Goal: Information Seeking & Learning: Compare options

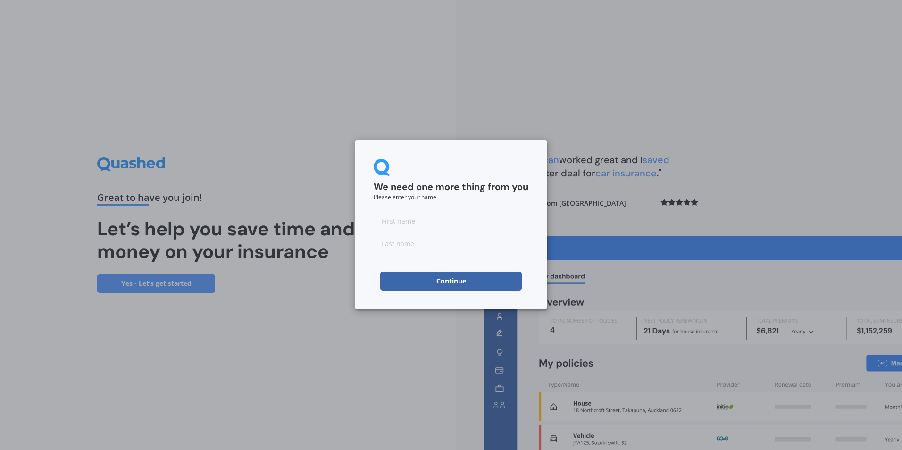
click at [430, 225] on input at bounding box center [451, 220] width 155 height 19
type input "Nic"
type input "[PERSON_NAME]"
click at [435, 284] on button "Continue" at bounding box center [451, 281] width 142 height 19
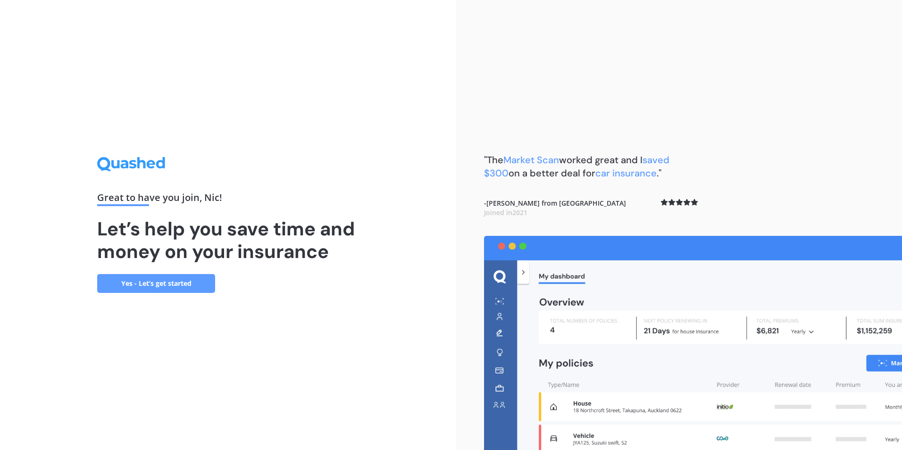
click at [186, 291] on link "Yes - Let’s get started" at bounding box center [156, 283] width 118 height 19
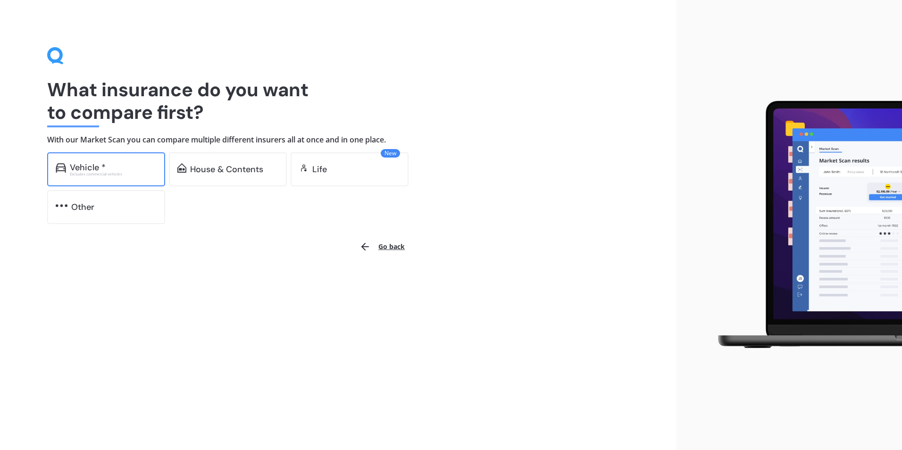
click at [126, 168] on div "Vehicle *" at bounding box center [113, 167] width 87 height 9
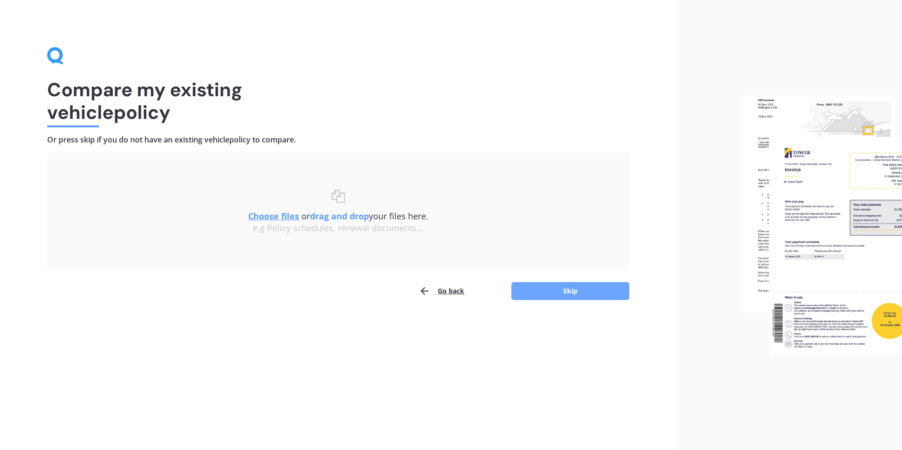
click at [564, 289] on button "Skip" at bounding box center [571, 291] width 118 height 18
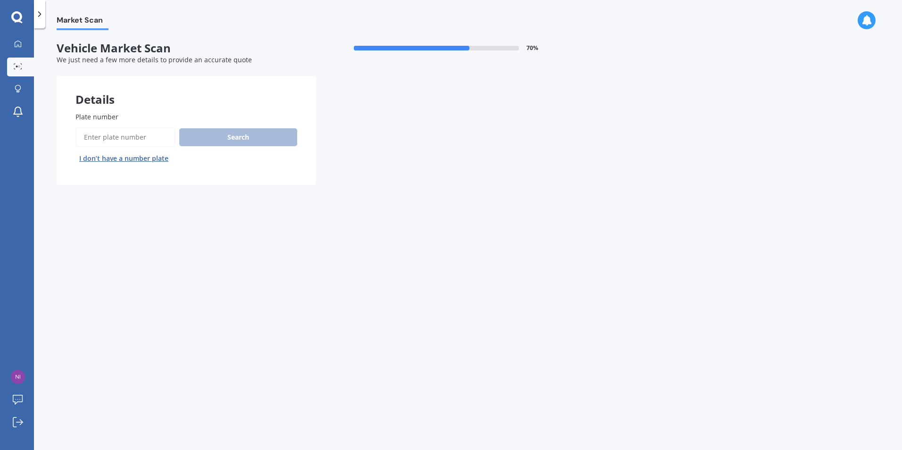
click at [108, 139] on input "Plate number" at bounding box center [126, 137] width 100 height 20
type input "czd328"
click at [238, 138] on button "Search" at bounding box center [238, 137] width 118 height 18
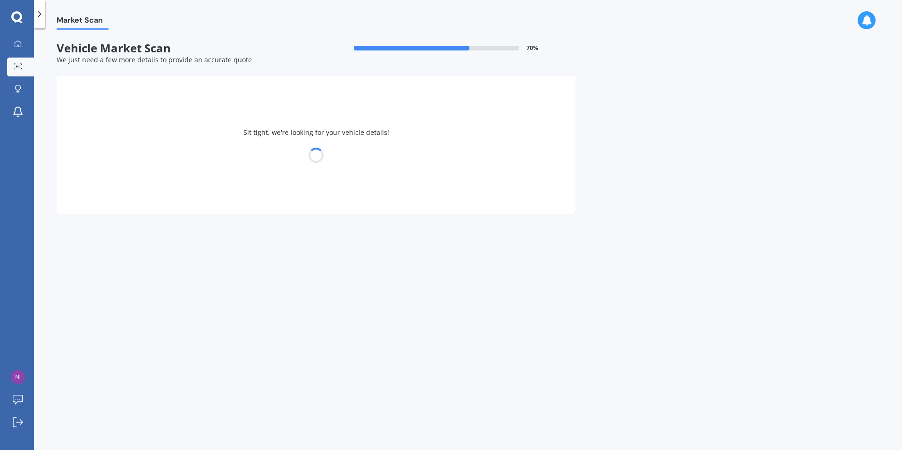
select select "NISSAN"
select select "TERRANO"
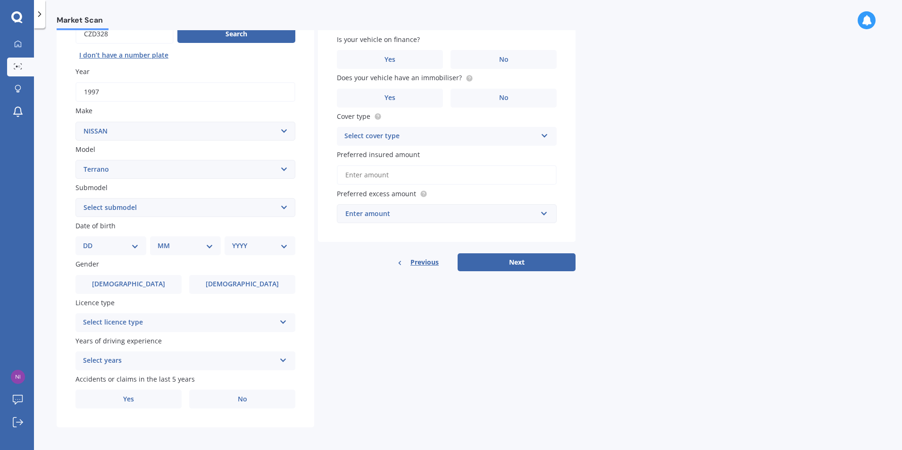
scroll to position [105, 0]
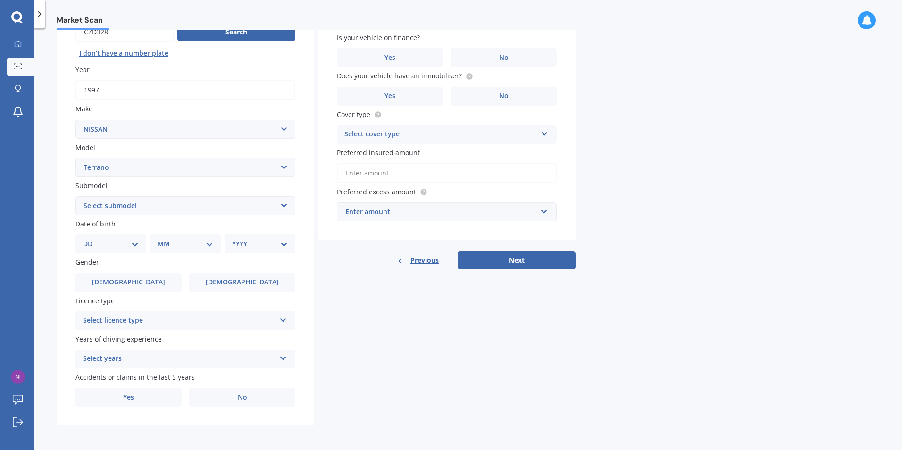
click at [192, 209] on select "Select submodel (All other) Petrol 4WD Regulus Turbo Diesel 4WD" at bounding box center [186, 205] width 220 height 19
select select "TURBO DIESEL 4WD"
click at [76, 196] on select "Select submodel (All other) Petrol 4WD Regulus Turbo Diesel 4WD" at bounding box center [186, 205] width 220 height 19
click at [121, 247] on select "DD 01 02 03 04 05 06 07 08 09 10 11 12 13 14 15 16 17 18 19 20 21 22 23 24 25 2…" at bounding box center [111, 244] width 56 height 10
select select "22"
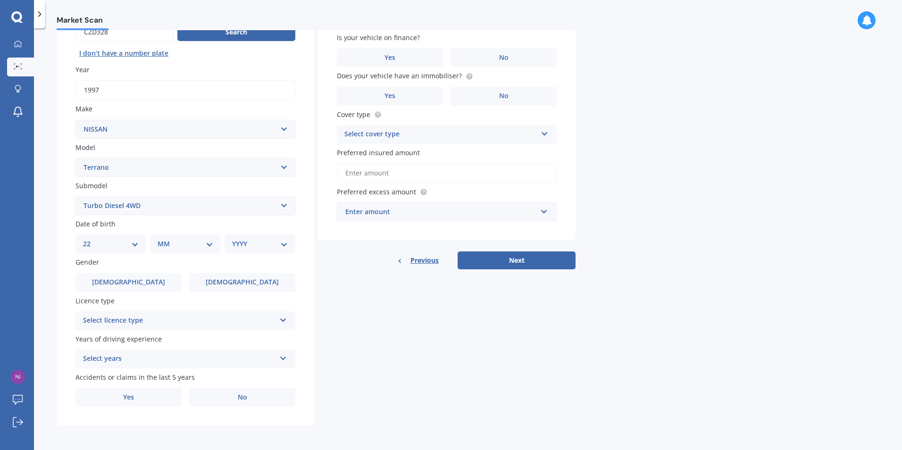
click at [91, 239] on select "DD 01 02 03 04 05 06 07 08 09 10 11 12 13 14 15 16 17 18 19 20 21 22 23 24 25 2…" at bounding box center [111, 244] width 56 height 10
click at [155, 240] on div "MM 01 02 03 04 05 06 07 08 09 10 11 12" at bounding box center [187, 244] width 67 height 19
click at [163, 241] on select "MM 01 02 03 04 05 06 07 08 09 10 11 12" at bounding box center [187, 244] width 52 height 10
select select "10"
click at [161, 239] on select "MM 01 02 03 04 05 06 07 08 09 10 11 12" at bounding box center [187, 244] width 52 height 10
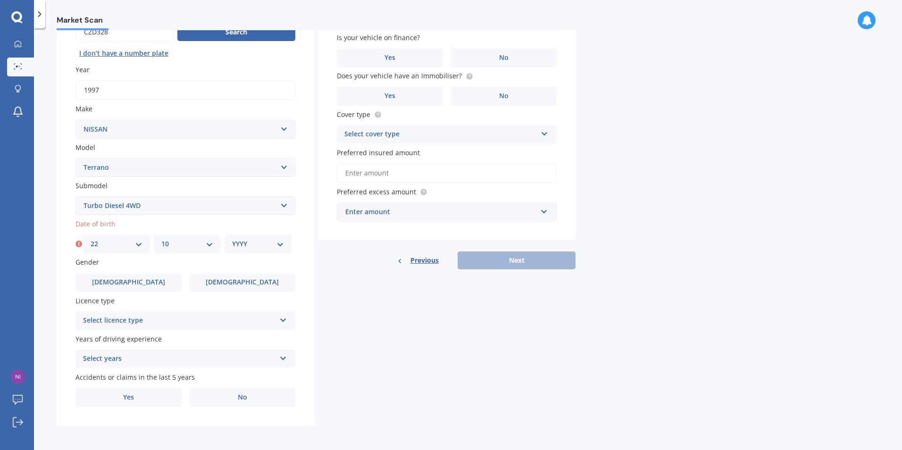
click at [247, 250] on div "YYYY 2025 2024 2023 2022 2021 2020 2019 2018 2017 2016 2015 2014 2013 2012 2011…" at bounding box center [258, 244] width 67 height 19
click at [260, 245] on select "YYYY 2025 2024 2023 2022 2021 2020 2019 2018 2017 2016 2015 2014 2013 2012 2011…" at bounding box center [258, 244] width 52 height 10
select select "1991"
click at [232, 239] on select "YYYY 2025 2024 2023 2022 2021 2020 2019 2018 2017 2016 2015 2014 2013 2012 2011…" at bounding box center [258, 244] width 52 height 10
click at [98, 244] on select "DD 01 02 03 04 05 06 07 08 09 10 11 12 13 14 15 16 17 18 19 20 21 22 23 24 25 2…" at bounding box center [111, 244] width 56 height 10
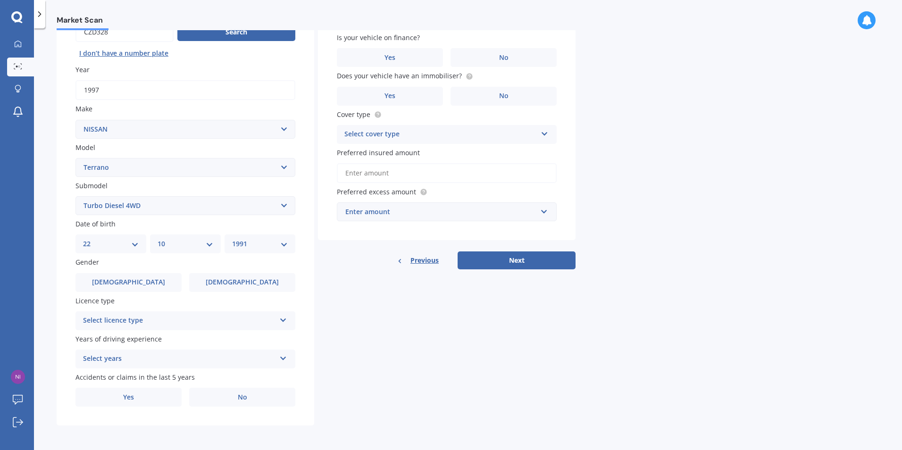
click at [98, 244] on select "DD 01 02 03 04 05 06 07 08 09 10 11 12 13 14 15 16 17 18 19 20 21 22 23 24 25 2…" at bounding box center [111, 244] width 56 height 10
click at [149, 286] on label "[DEMOGRAPHIC_DATA]" at bounding box center [129, 282] width 106 height 19
click at [0, 0] on input "[DEMOGRAPHIC_DATA]" at bounding box center [0, 0] width 0 height 0
click at [189, 323] on div "Select licence type" at bounding box center [179, 320] width 193 height 11
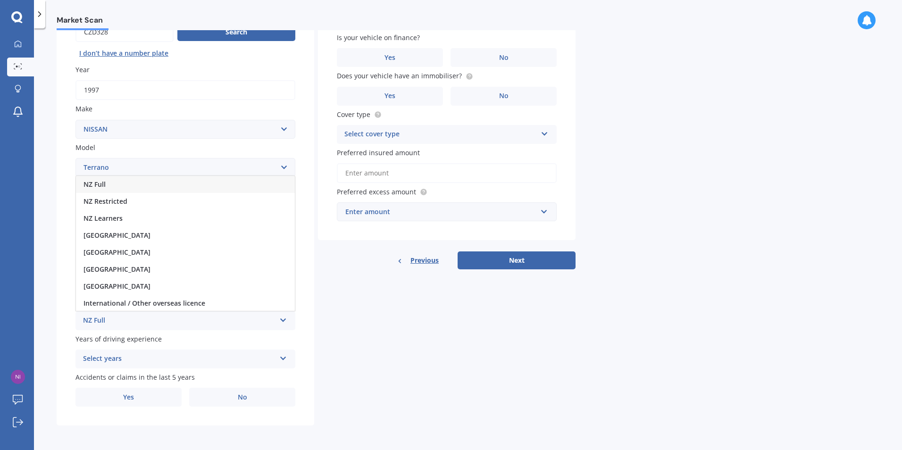
click at [153, 188] on div "NZ Full" at bounding box center [185, 184] width 219 height 17
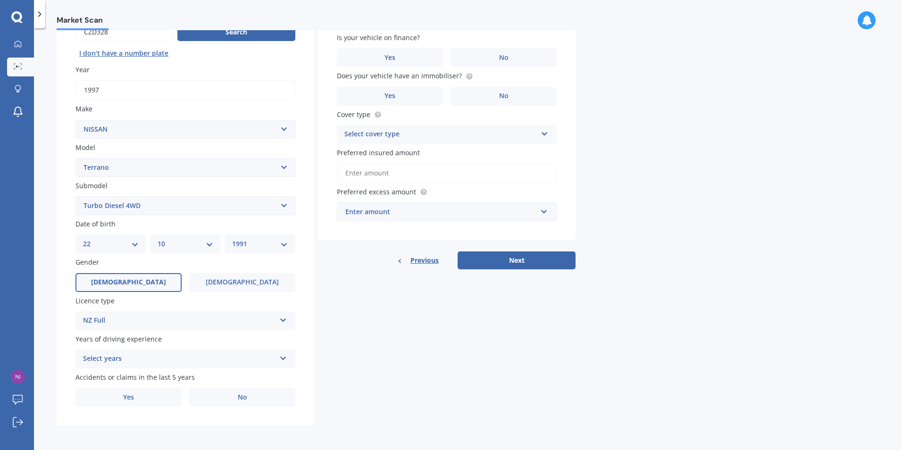
click at [200, 355] on div "Select years" at bounding box center [179, 358] width 193 height 11
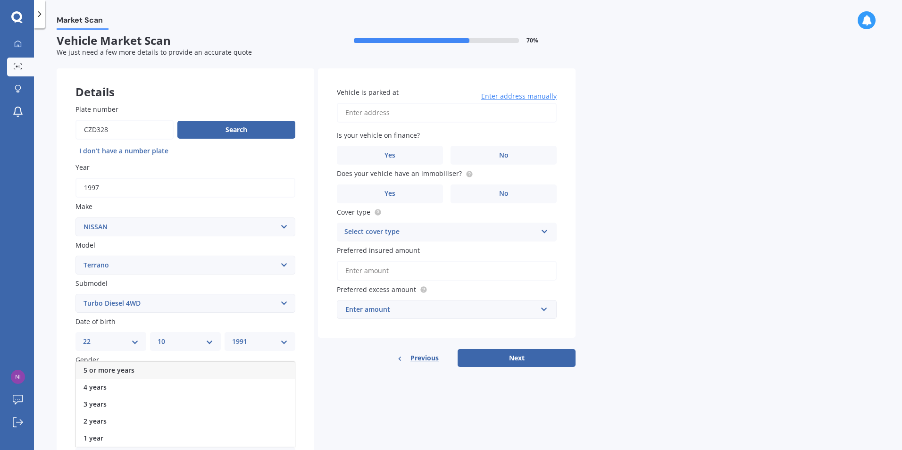
scroll to position [0, 0]
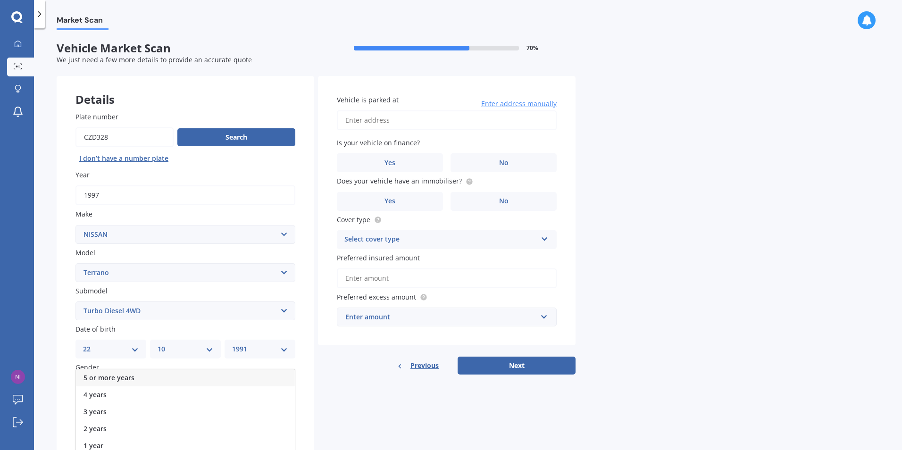
click at [145, 376] on div "5 or more years" at bounding box center [185, 378] width 219 height 17
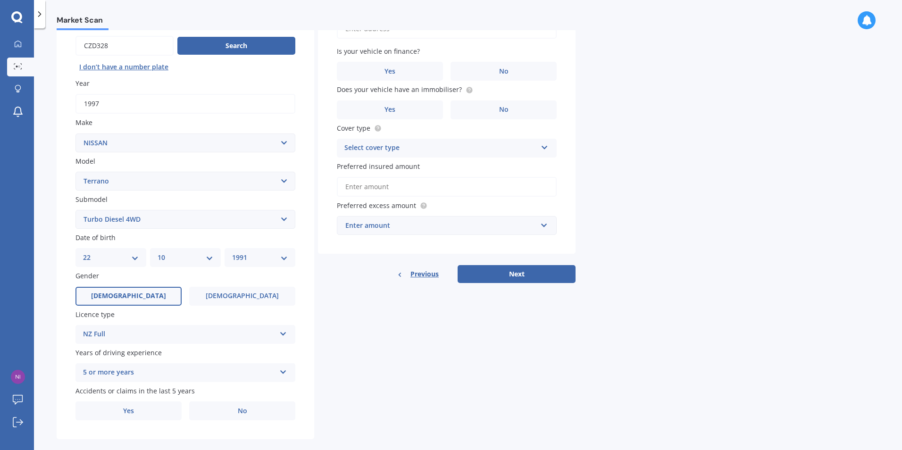
scroll to position [105, 0]
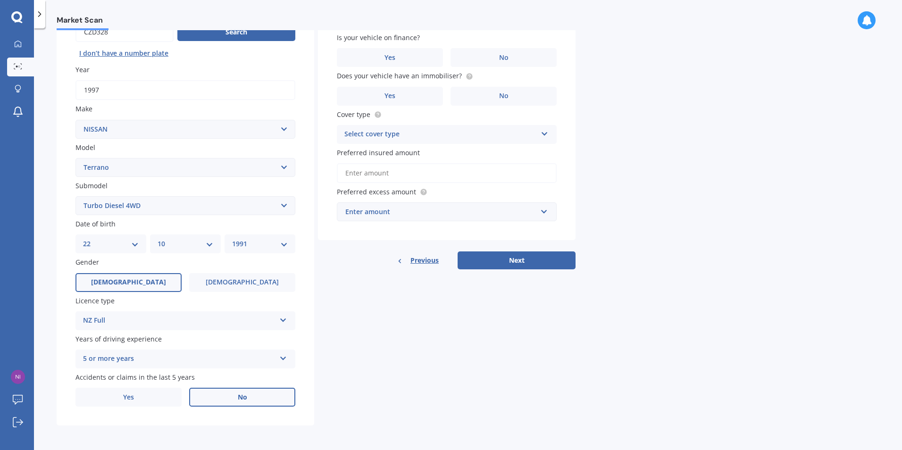
click at [224, 402] on label "No" at bounding box center [242, 397] width 106 height 19
click at [0, 0] on input "No" at bounding box center [0, 0] width 0 height 0
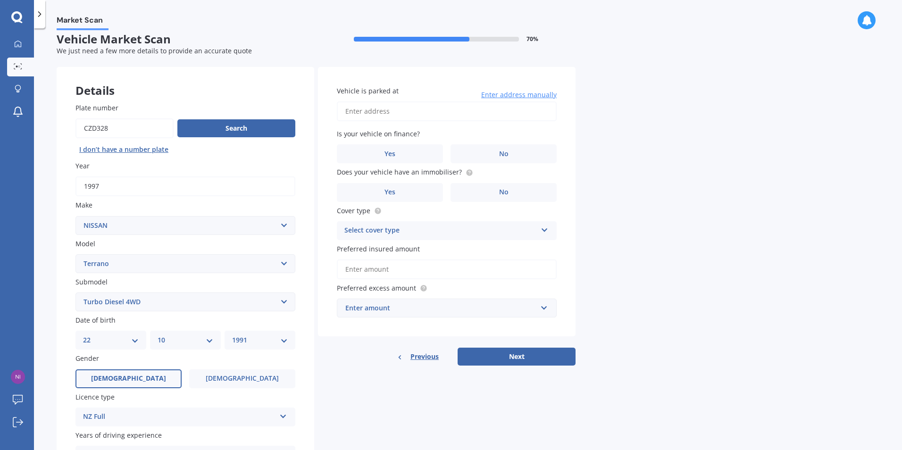
scroll to position [0, 0]
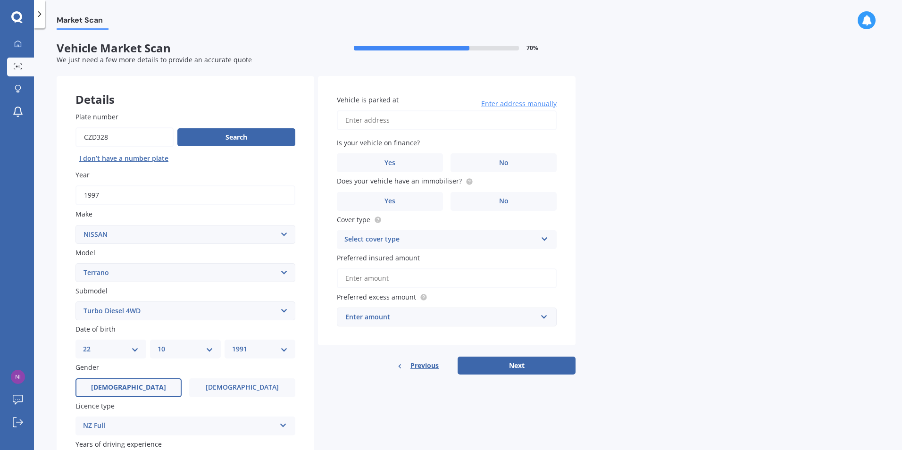
click at [387, 120] on input "Vehicle is parked at" at bounding box center [447, 120] width 220 height 20
type input "[STREET_ADDRESS]"
click at [488, 162] on label "No" at bounding box center [504, 162] width 106 height 19
click at [0, 0] on input "No" at bounding box center [0, 0] width 0 height 0
click at [488, 199] on label "No" at bounding box center [504, 201] width 106 height 19
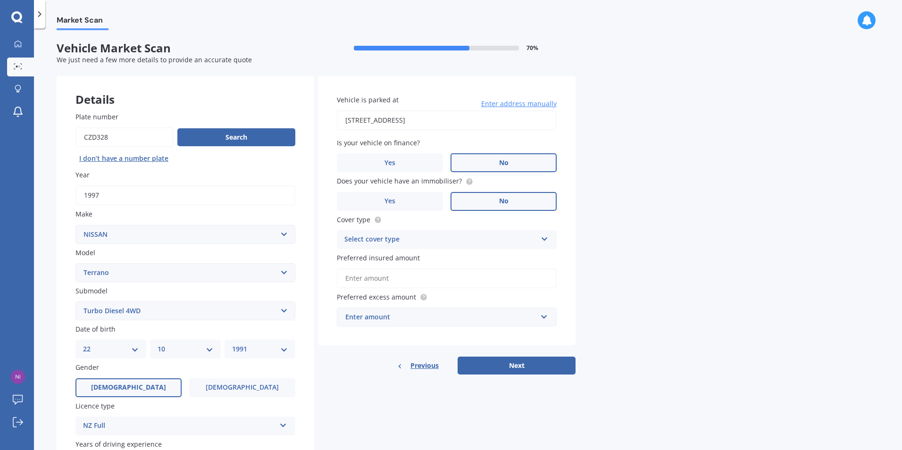
click at [0, 0] on input "No" at bounding box center [0, 0] width 0 height 0
click at [483, 238] on div "Select cover type" at bounding box center [441, 239] width 193 height 11
click at [471, 256] on div "Comprehensive" at bounding box center [446, 258] width 219 height 17
click at [433, 280] on input "Preferred insured amount" at bounding box center [447, 279] width 220 height 20
click at [404, 278] on input "Preferred insured amount" at bounding box center [447, 279] width 220 height 20
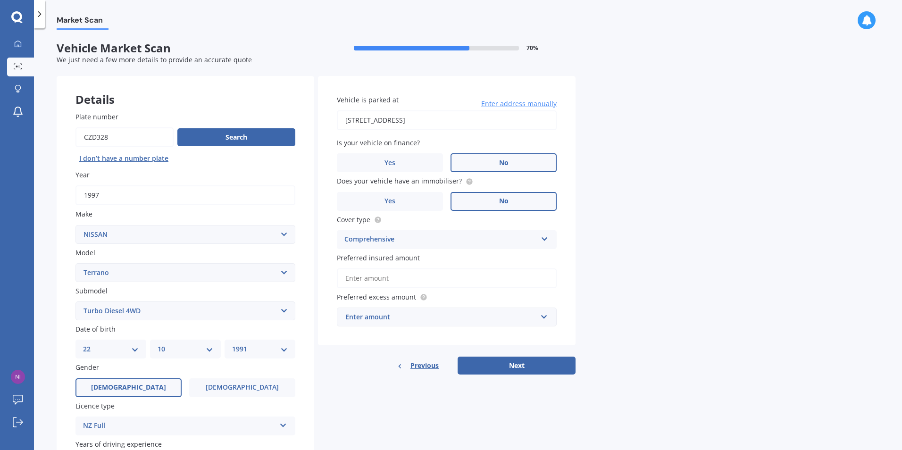
click at [410, 279] on input "Preferred insured amount" at bounding box center [447, 279] width 220 height 20
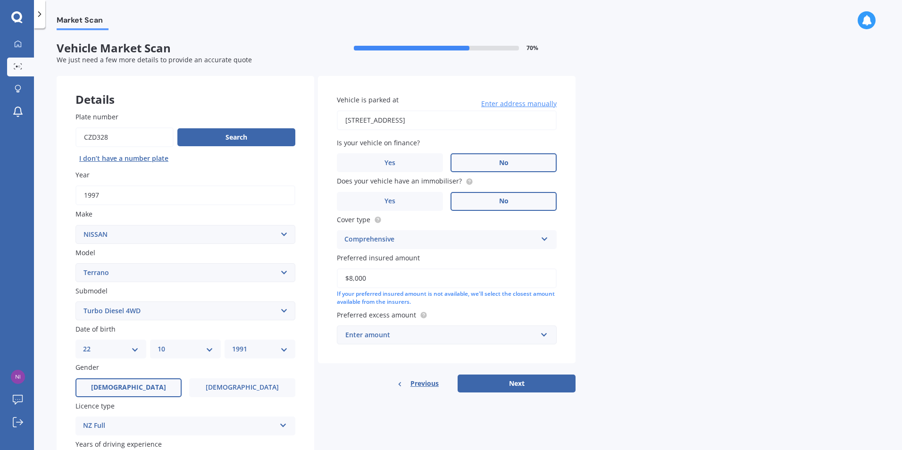
type input "$8,000"
click at [421, 334] on div "Enter amount" at bounding box center [441, 335] width 192 height 10
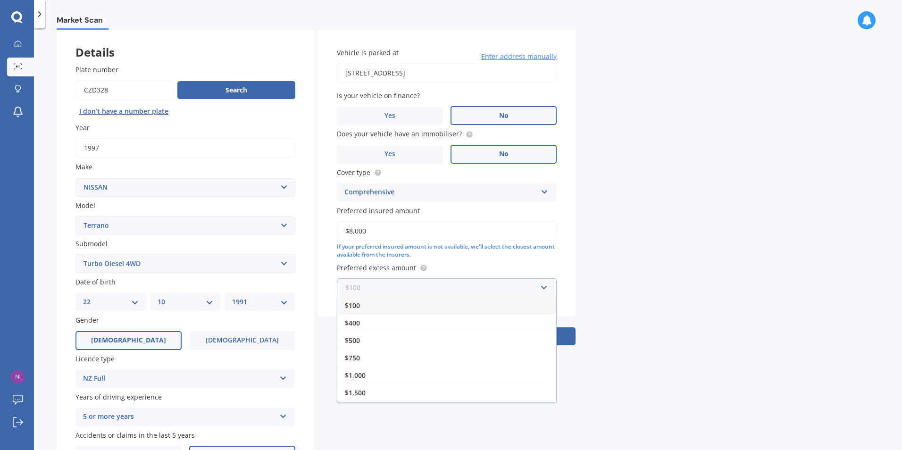
scroll to position [94, 0]
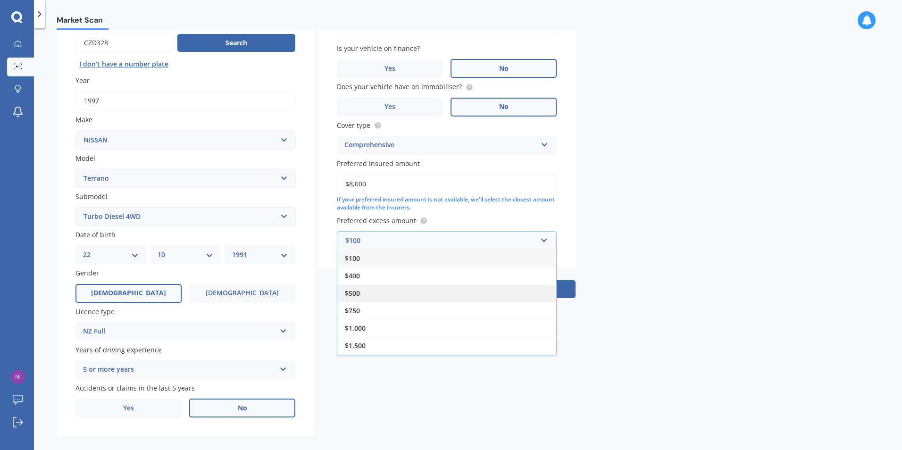
click at [386, 294] on div "$500" at bounding box center [446, 293] width 219 height 17
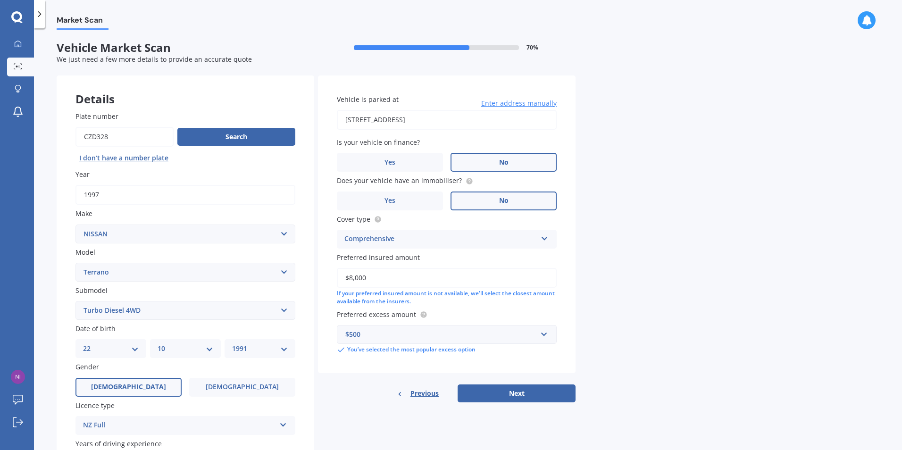
scroll to position [0, 0]
click at [495, 393] on button "Next" at bounding box center [517, 394] width 118 height 18
select select "22"
select select "10"
select select "1991"
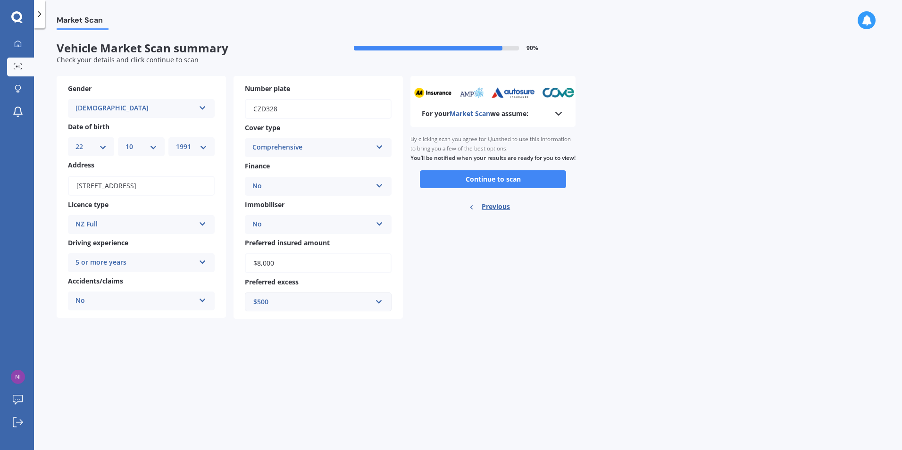
click at [557, 110] on icon at bounding box center [558, 113] width 11 height 11
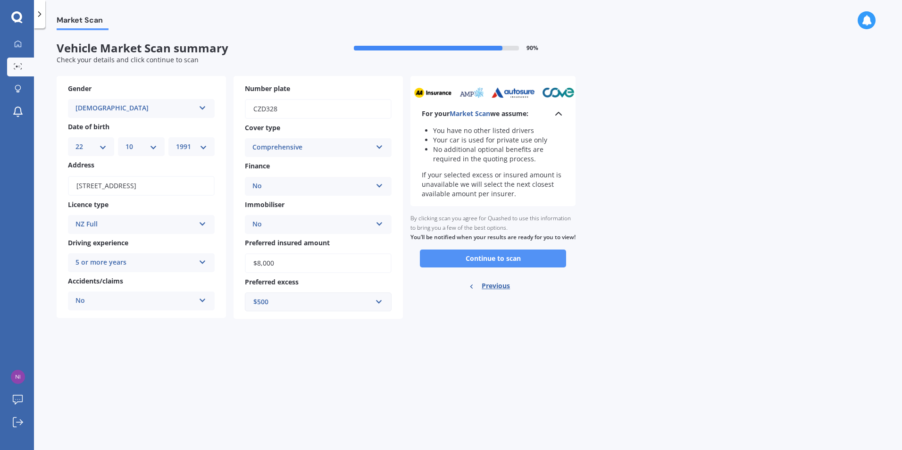
click at [511, 268] on button "Continue to scan" at bounding box center [493, 259] width 146 height 18
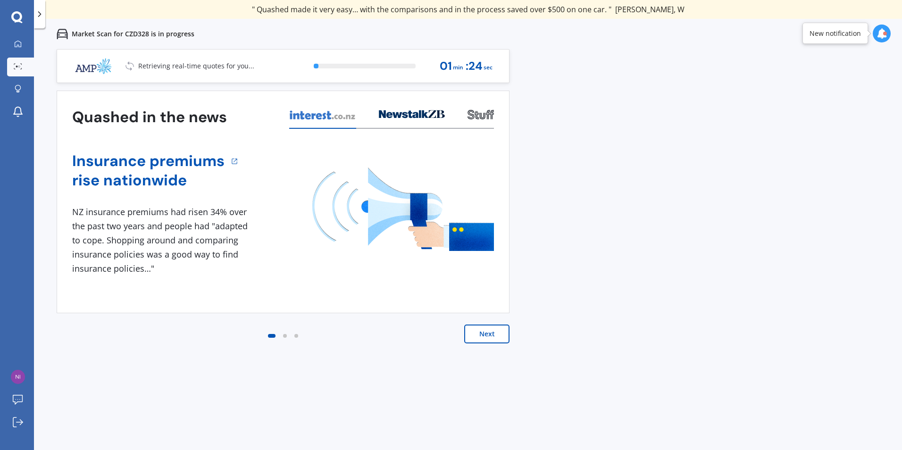
click at [486, 337] on button "Next" at bounding box center [486, 334] width 45 height 19
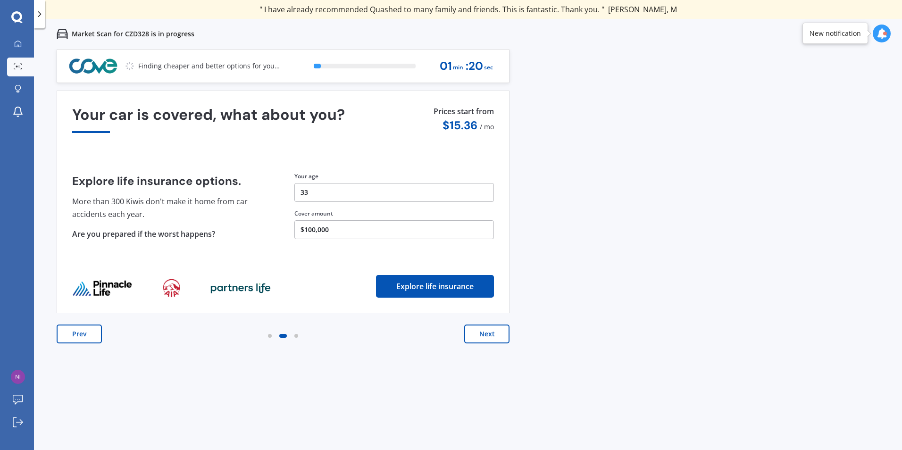
click at [480, 337] on button "Next" at bounding box center [486, 334] width 45 height 19
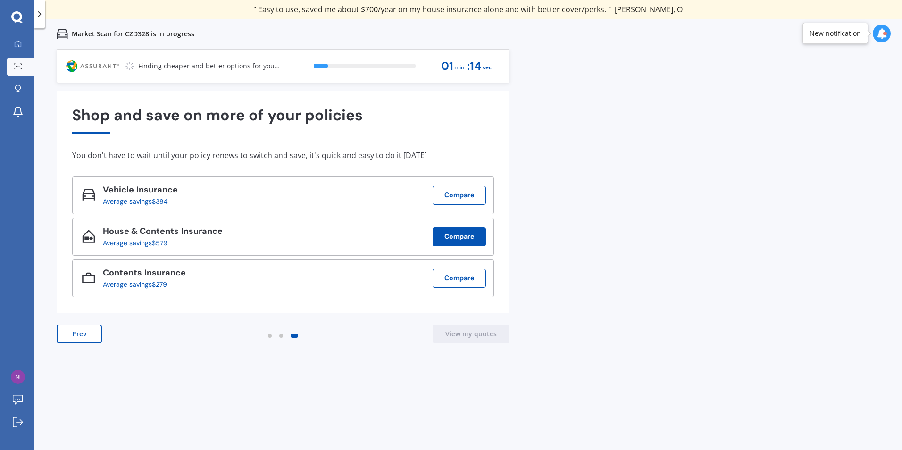
click at [458, 237] on button "Compare" at bounding box center [459, 236] width 53 height 19
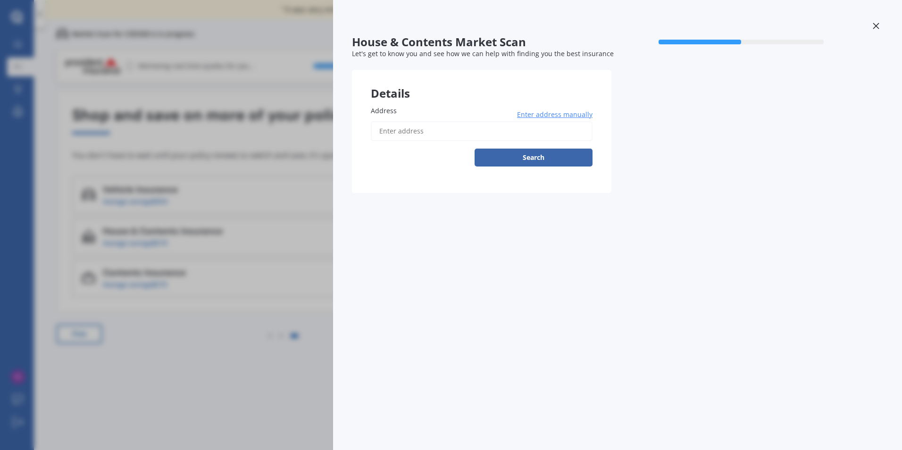
click at [465, 129] on input "Address" at bounding box center [482, 131] width 222 height 20
type input "[STREET_ADDRESS]"
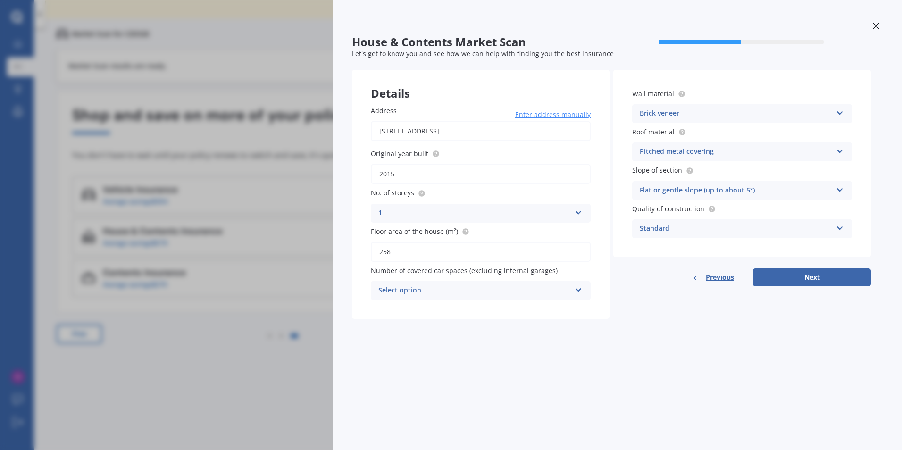
click at [430, 292] on div "Select option" at bounding box center [475, 290] width 193 height 11
click at [401, 342] on div "2" at bounding box center [480, 343] width 219 height 17
click at [839, 230] on icon at bounding box center [840, 226] width 8 height 7
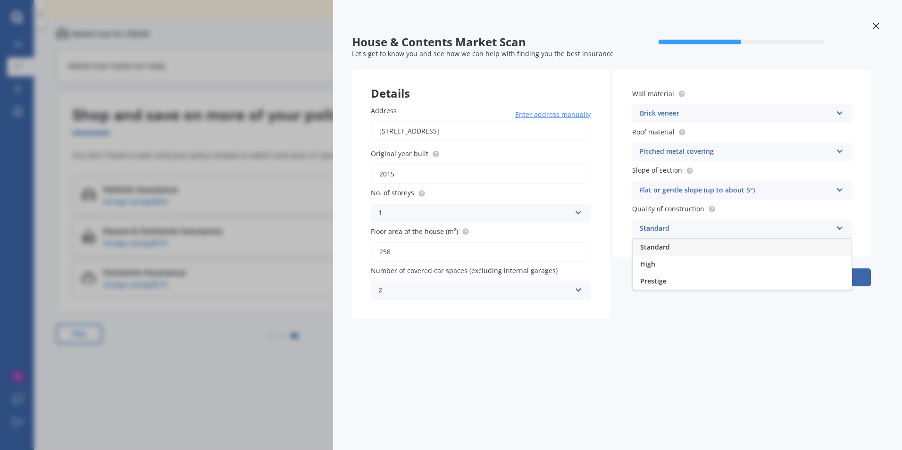
click at [839, 230] on icon at bounding box center [840, 226] width 8 height 7
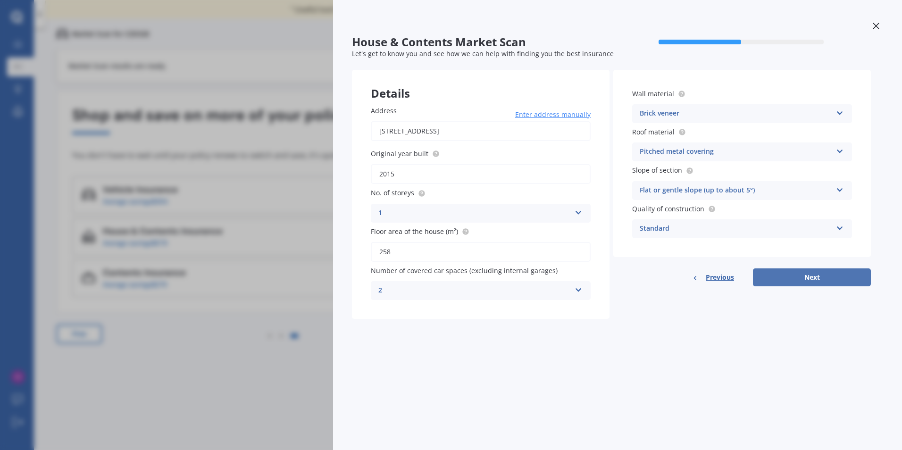
click at [838, 277] on button "Next" at bounding box center [812, 278] width 118 height 18
select select "22"
select select "10"
select select "1991"
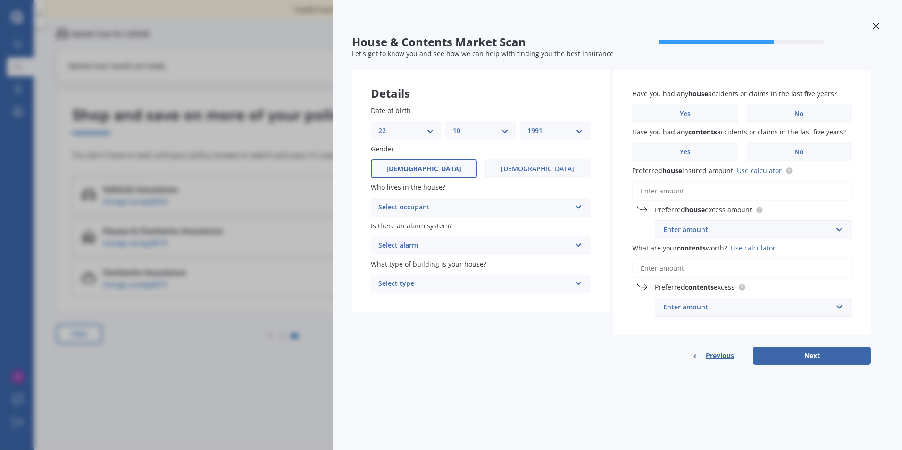
click at [427, 205] on div "Select occupant" at bounding box center [475, 207] width 193 height 11
click at [422, 227] on div "Owner" at bounding box center [480, 226] width 219 height 17
click at [439, 246] on div "Select alarm" at bounding box center [475, 245] width 193 height 11
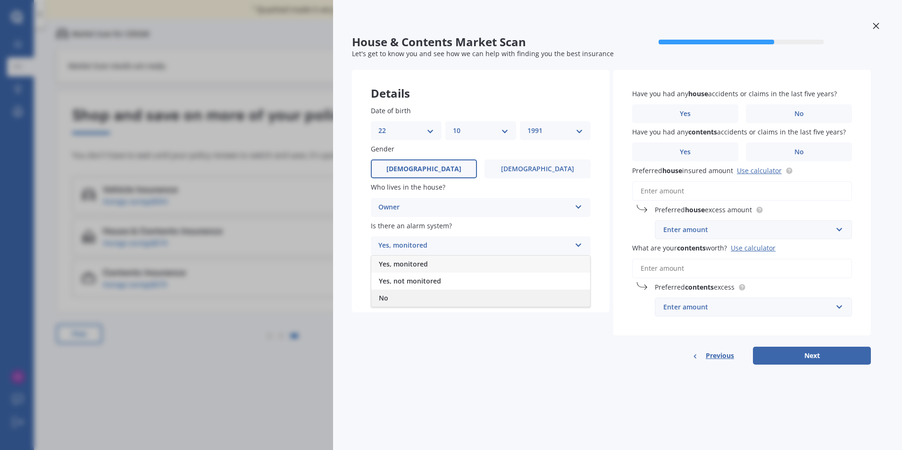
click at [412, 299] on div "No" at bounding box center [480, 298] width 219 height 17
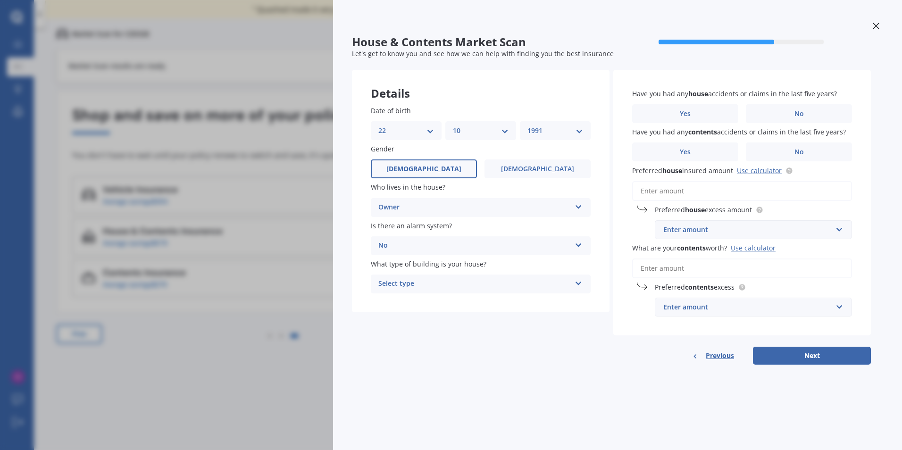
click at [441, 285] on div "Select type" at bounding box center [475, 283] width 193 height 11
click at [438, 303] on div "Freestanding" at bounding box center [480, 302] width 219 height 17
click at [773, 114] on label "No" at bounding box center [799, 113] width 106 height 19
click at [0, 0] on input "No" at bounding box center [0, 0] width 0 height 0
click at [781, 152] on label "No" at bounding box center [799, 152] width 106 height 19
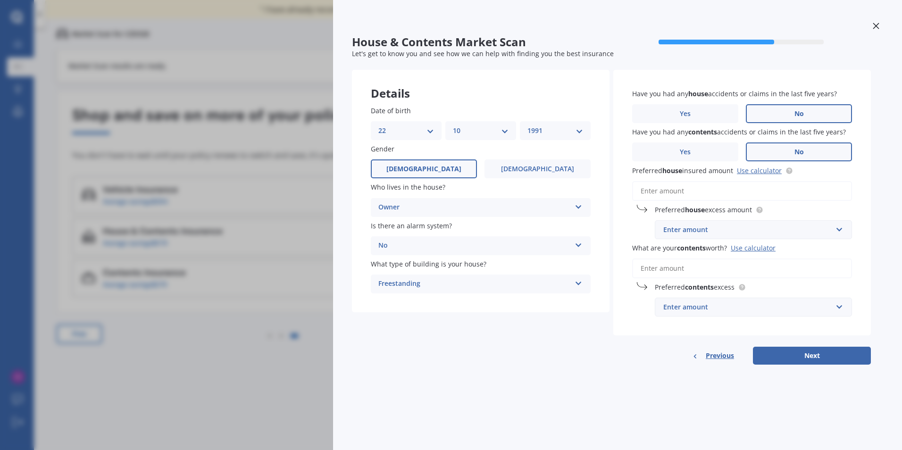
click at [0, 0] on input "No" at bounding box center [0, 0] width 0 height 0
click at [722, 188] on input "Preferred house insured amount Use calculator" at bounding box center [742, 191] width 220 height 20
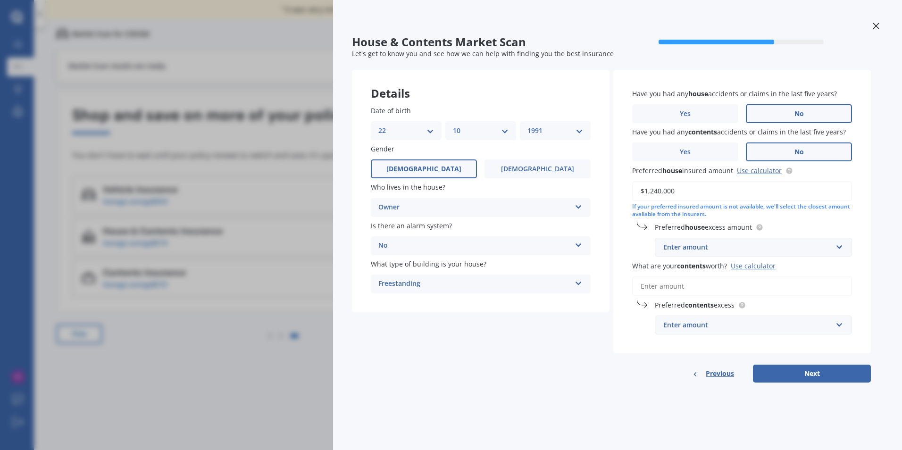
type input "$1,240,000"
click at [740, 248] on div "Enter amount" at bounding box center [748, 247] width 169 height 10
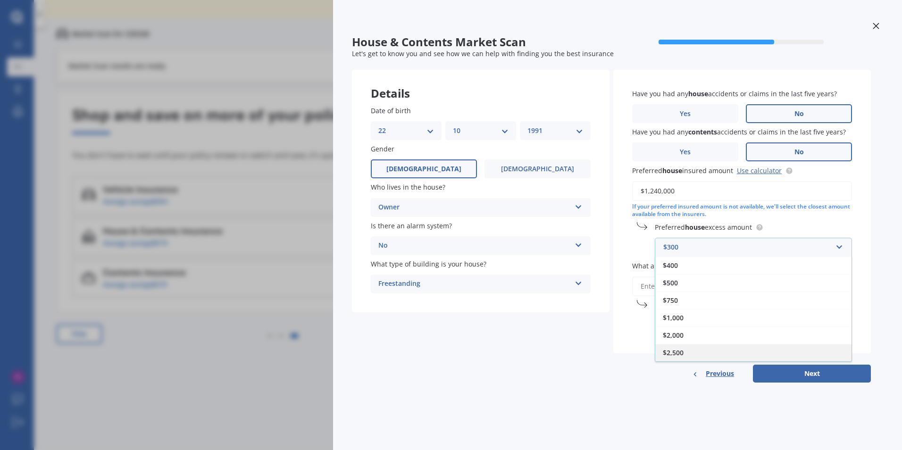
click at [690, 352] on div "$2,500" at bounding box center [754, 352] width 196 height 17
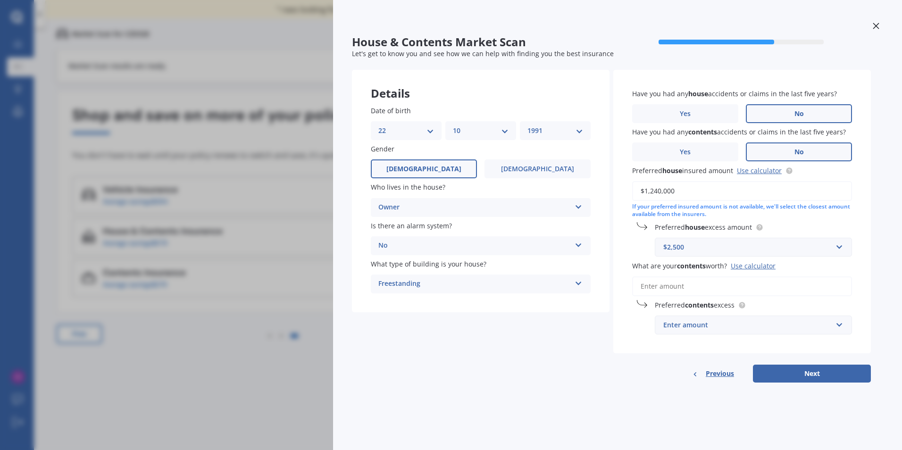
click at [712, 288] on input "What are your contents worth? Use calculator" at bounding box center [742, 287] width 220 height 20
click at [755, 247] on div "$2,500" at bounding box center [748, 247] width 169 height 10
click at [732, 248] on input "text" at bounding box center [750, 247] width 189 height 18
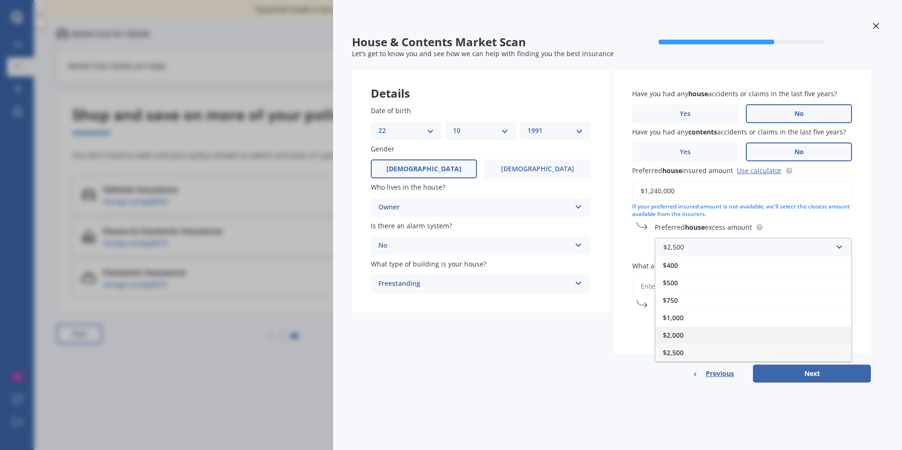
click at [705, 333] on div "$2,000" at bounding box center [754, 335] width 196 height 17
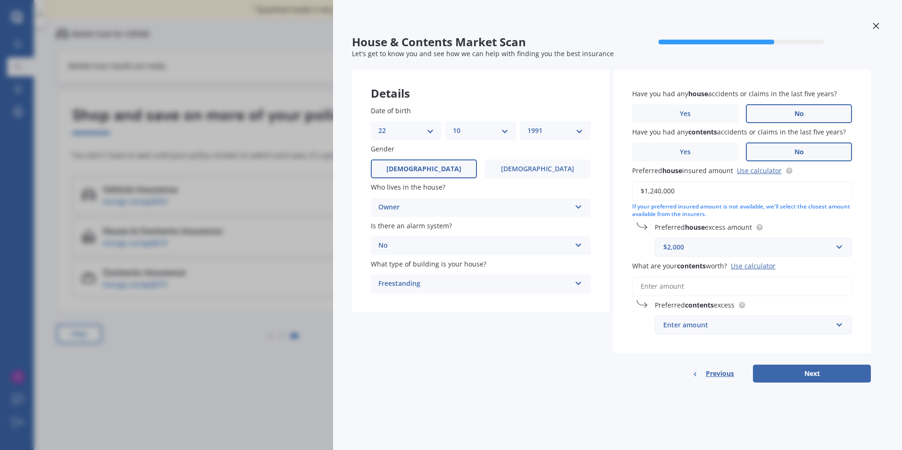
click at [706, 284] on input "What are your contents worth? Use calculator" at bounding box center [742, 287] width 220 height 20
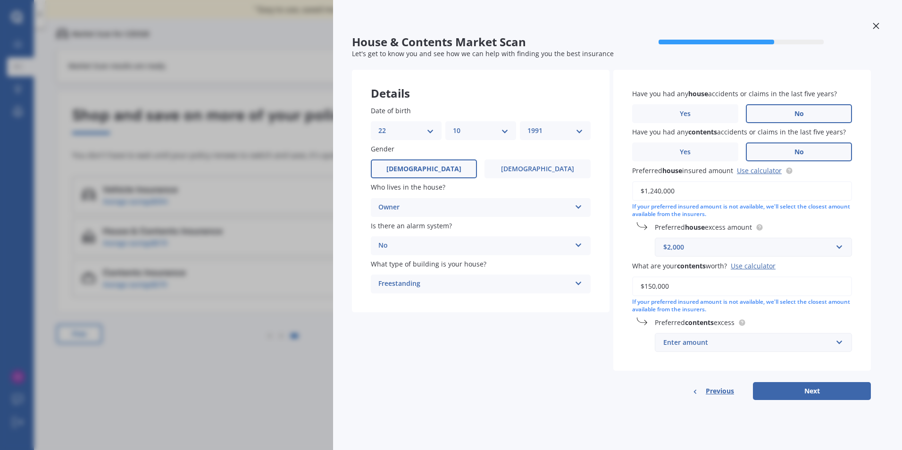
type input "$150,000"
click at [734, 345] on div "Enter amount" at bounding box center [748, 342] width 169 height 10
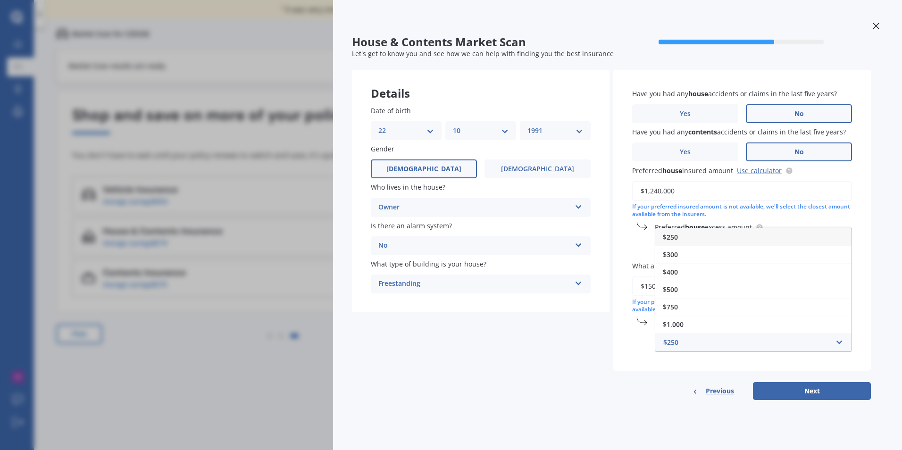
click at [687, 238] on div "$250" at bounding box center [754, 236] width 196 height 17
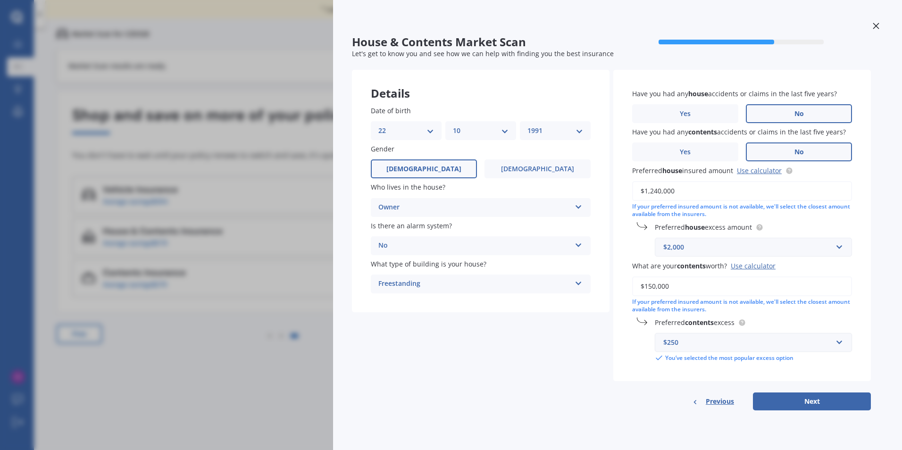
click at [733, 345] on div "$250" at bounding box center [748, 342] width 169 height 10
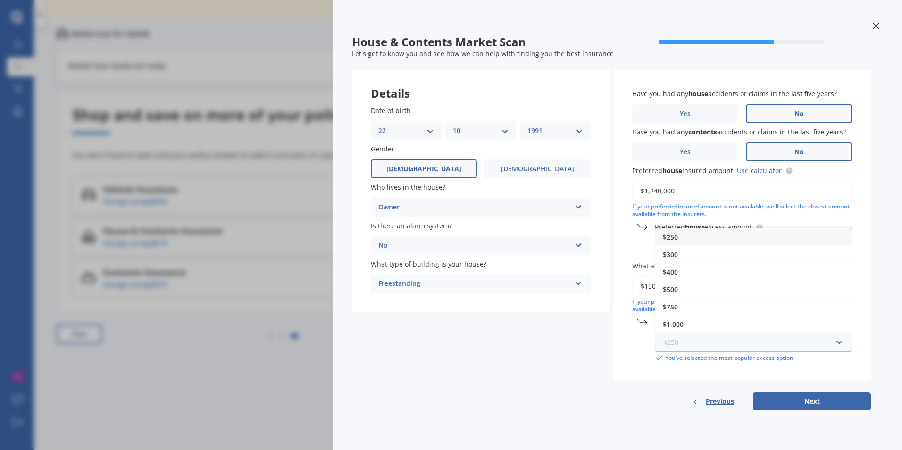
click at [754, 346] on input "text" at bounding box center [750, 343] width 189 height 18
click at [533, 380] on div "Details Date of birth DD 01 02 03 04 05 06 07 08 09 10 11 12 13 14 15 16 17 18 …" at bounding box center [611, 240] width 519 height 341
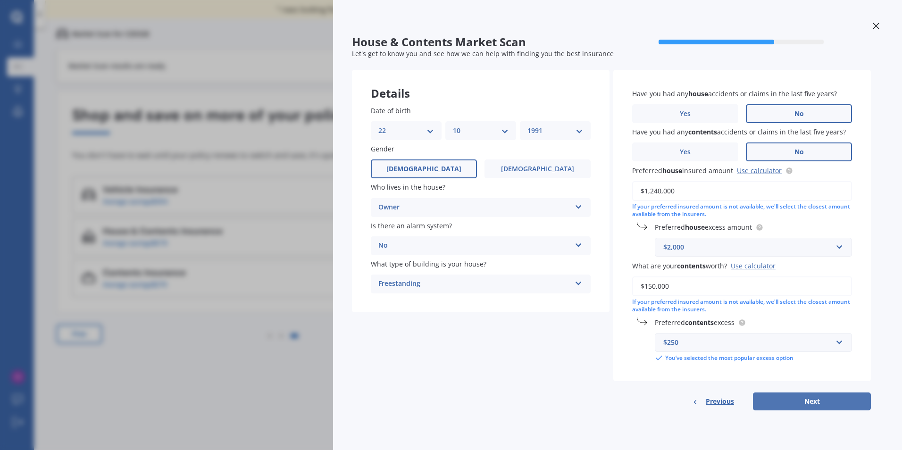
click at [838, 405] on button "Next" at bounding box center [812, 402] width 118 height 18
select select "22"
select select "10"
select select "1991"
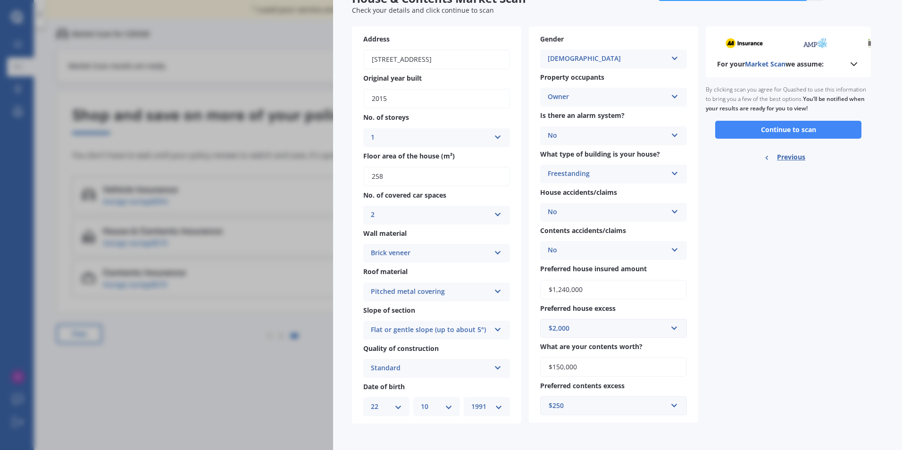
scroll to position [0, 0]
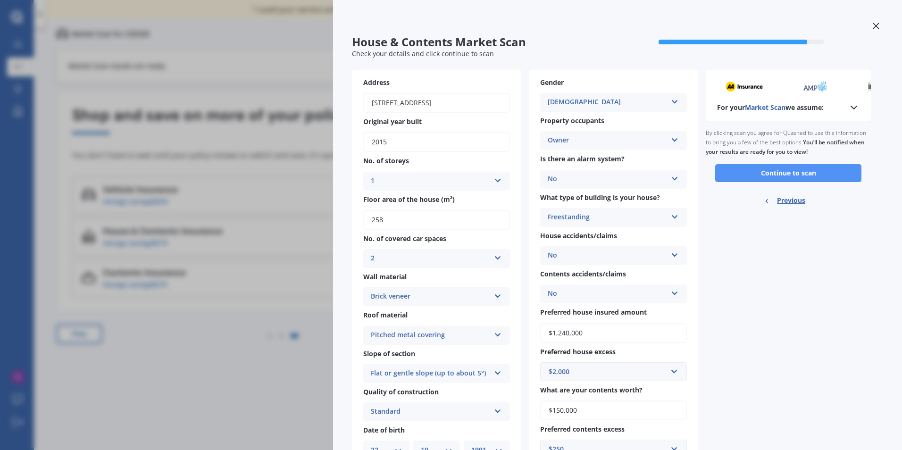
click at [814, 177] on button "Continue to scan" at bounding box center [788, 173] width 146 height 18
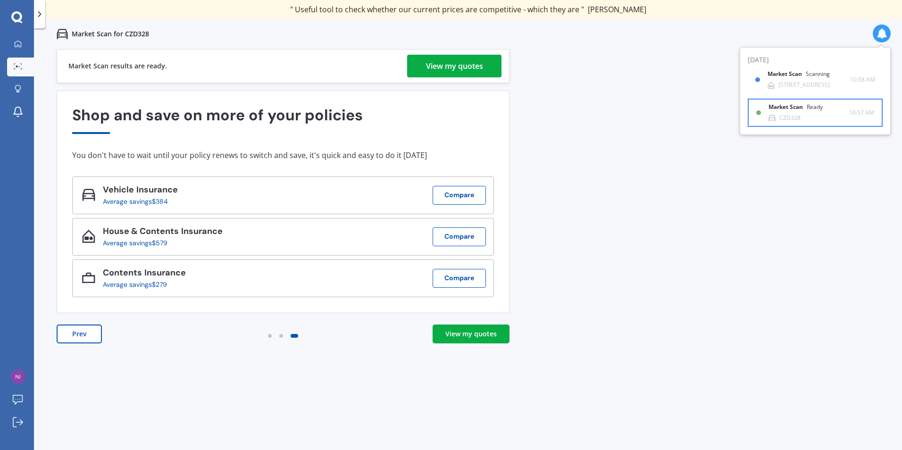
click at [811, 114] on div "Market Scan Ready" at bounding box center [802, 109] width 66 height 10
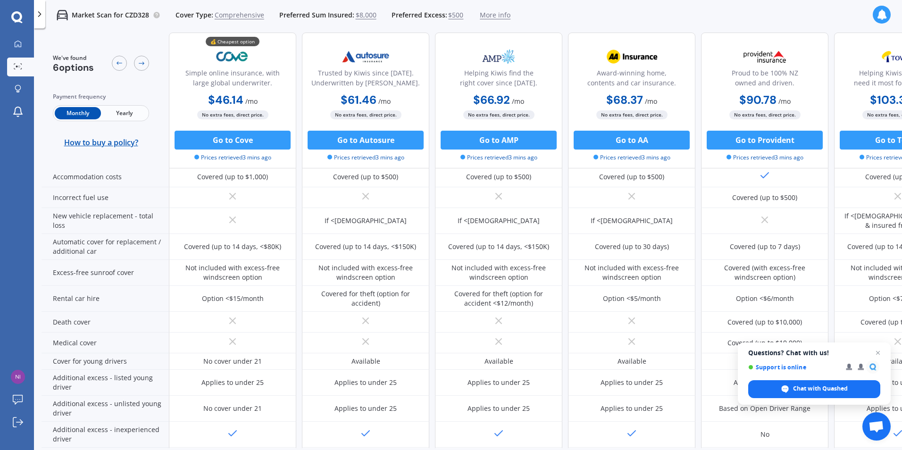
scroll to position [408, 0]
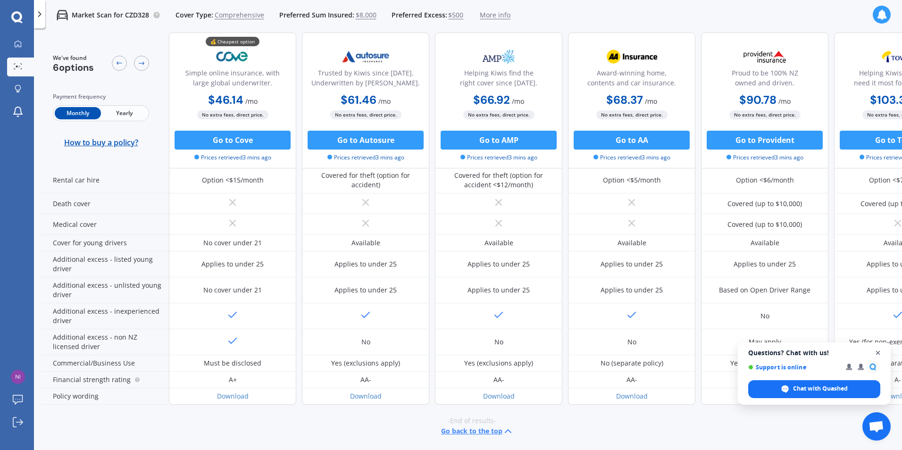
click at [879, 353] on span "Close chat" at bounding box center [879, 353] width 12 height 12
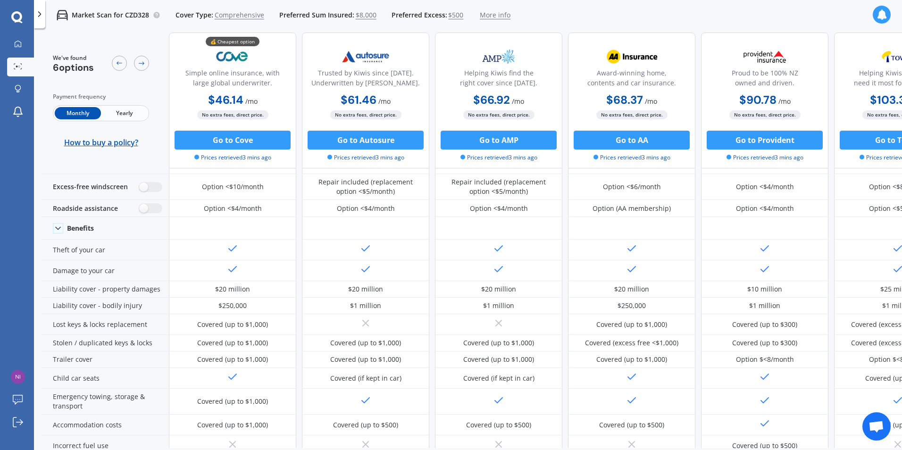
scroll to position [0, 0]
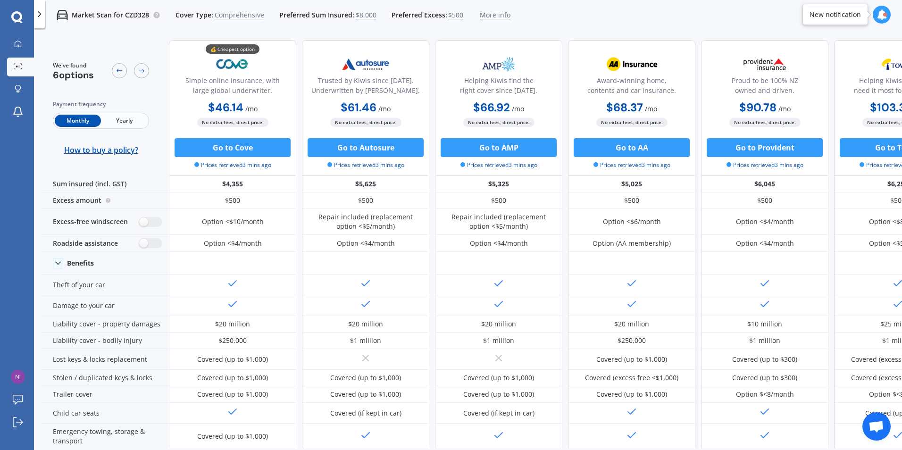
click at [883, 17] on icon at bounding box center [882, 14] width 10 height 10
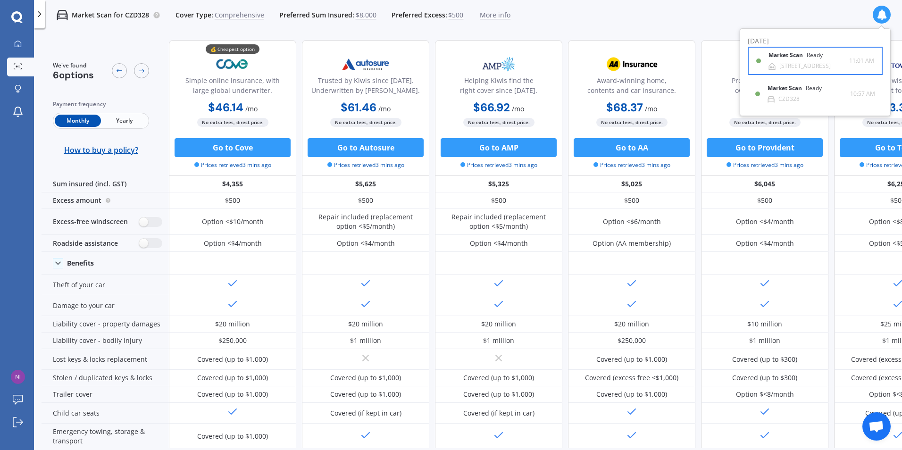
click at [816, 64] on div "[STREET_ADDRESS]" at bounding box center [805, 66] width 51 height 7
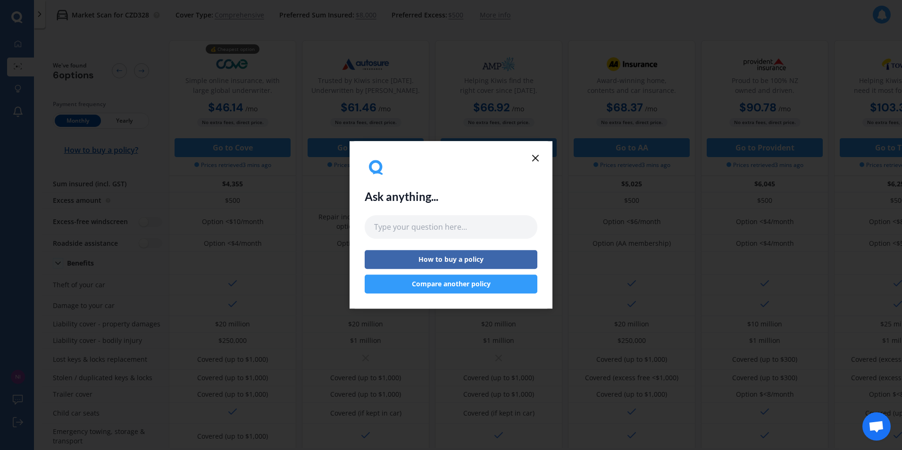
click at [533, 160] on icon at bounding box center [535, 157] width 11 height 11
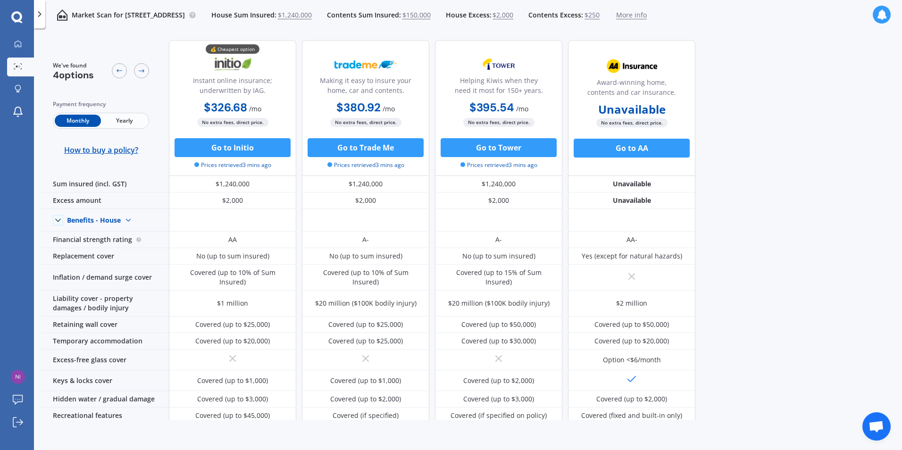
click at [877, 14] on icon at bounding box center [882, 14] width 10 height 10
click at [806, 90] on b "Market Scan" at bounding box center [787, 88] width 38 height 7
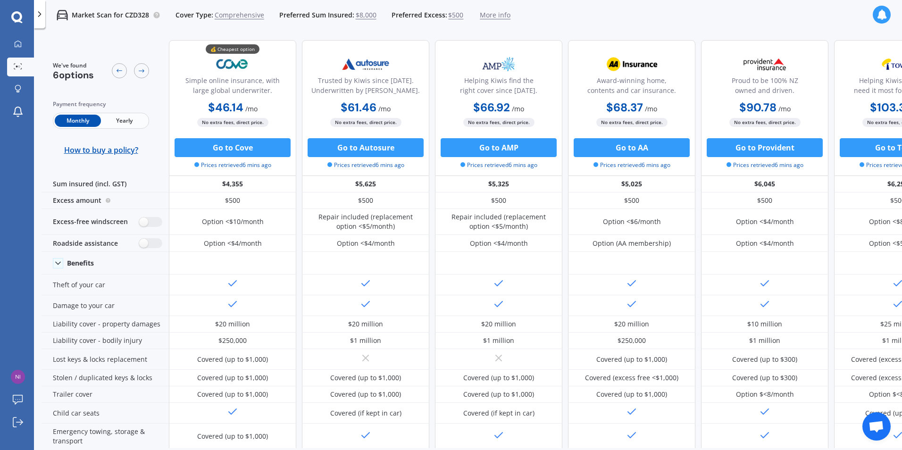
click at [883, 14] on icon at bounding box center [882, 14] width 10 height 10
click at [707, 24] on div "Market Scan for CZD328 Cover Type: Comprehensive Preferred Sum Insured: $8,000 …" at bounding box center [468, 15] width 868 height 30
click at [879, 15] on icon at bounding box center [882, 14] width 10 height 10
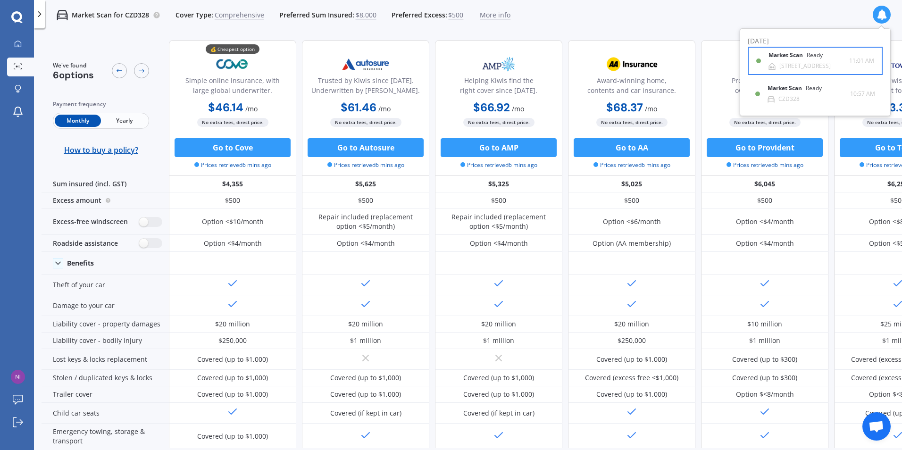
click at [818, 60] on div "Market Scan Ready" at bounding box center [802, 57] width 66 height 10
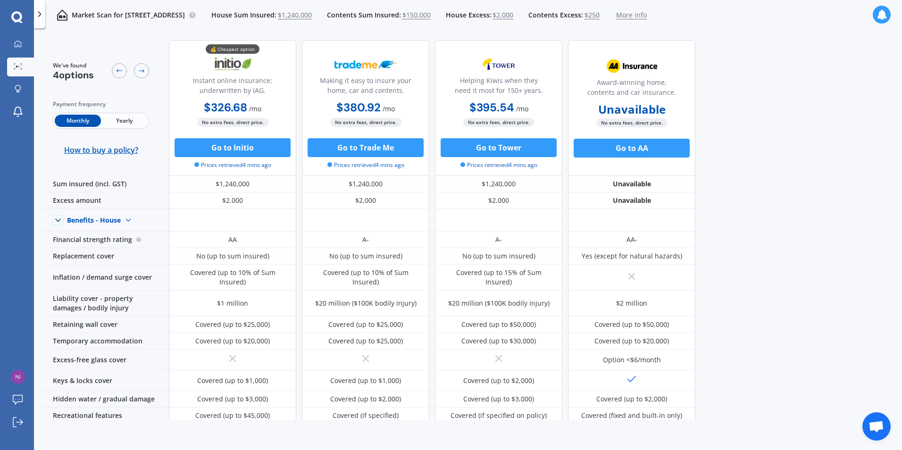
click at [879, 14] on icon at bounding box center [882, 14] width 10 height 10
click at [817, 96] on div "Market Scan Ready CZD328" at bounding box center [809, 93] width 83 height 17
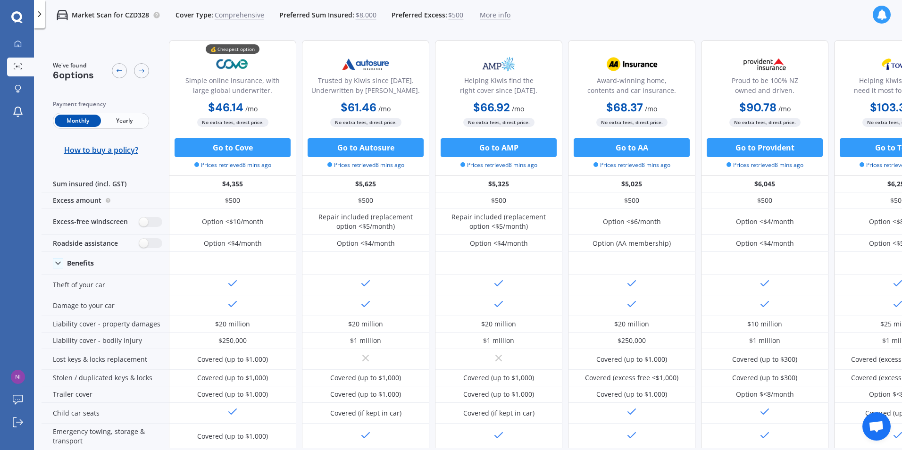
click at [877, 20] on div at bounding box center [882, 15] width 18 height 18
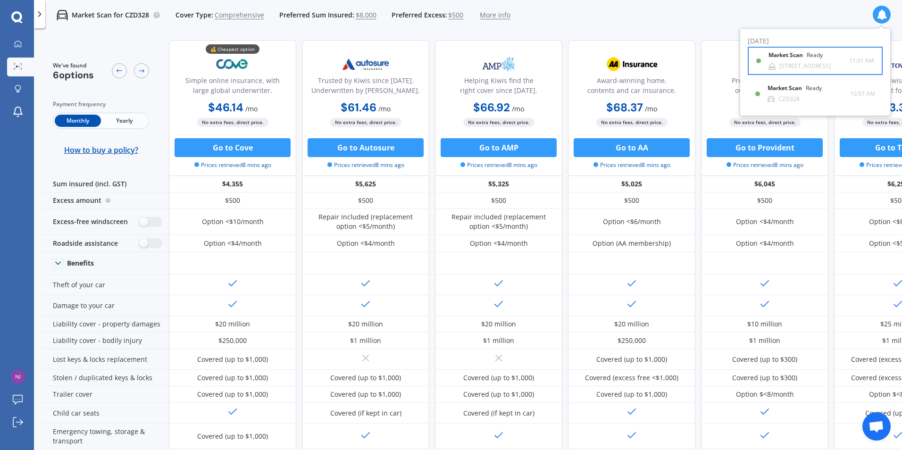
click at [812, 64] on div "[STREET_ADDRESS]" at bounding box center [805, 66] width 51 height 7
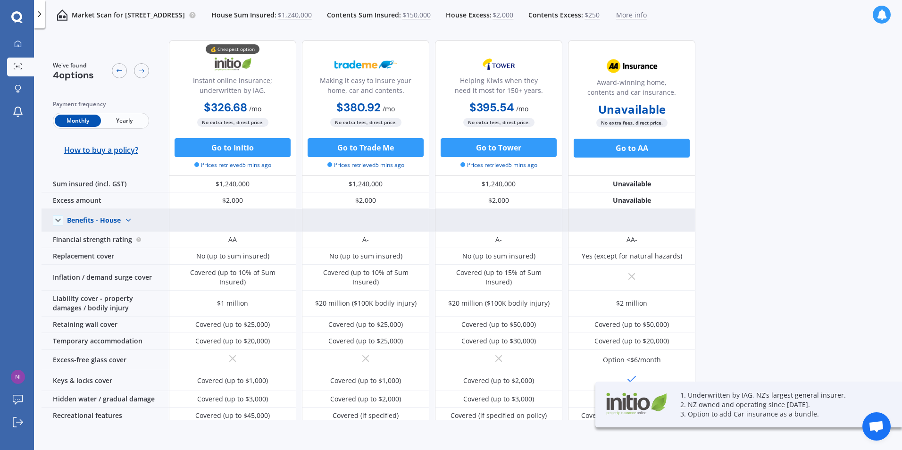
click at [57, 221] on icon at bounding box center [57, 220] width 9 height 9
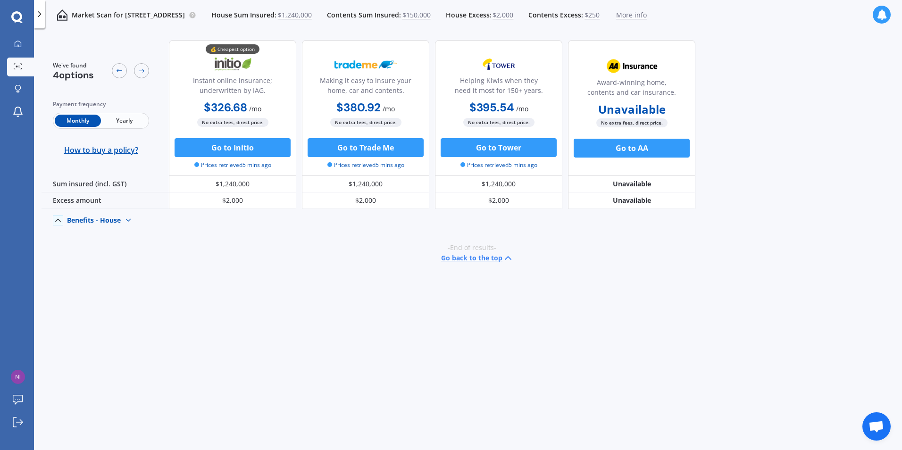
click at [57, 221] on icon at bounding box center [57, 220] width 9 height 9
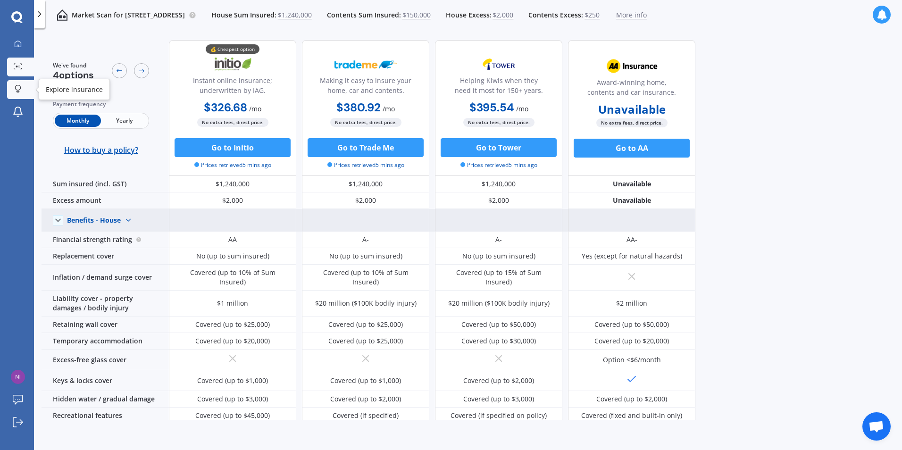
click at [20, 93] on div at bounding box center [18, 89] width 14 height 9
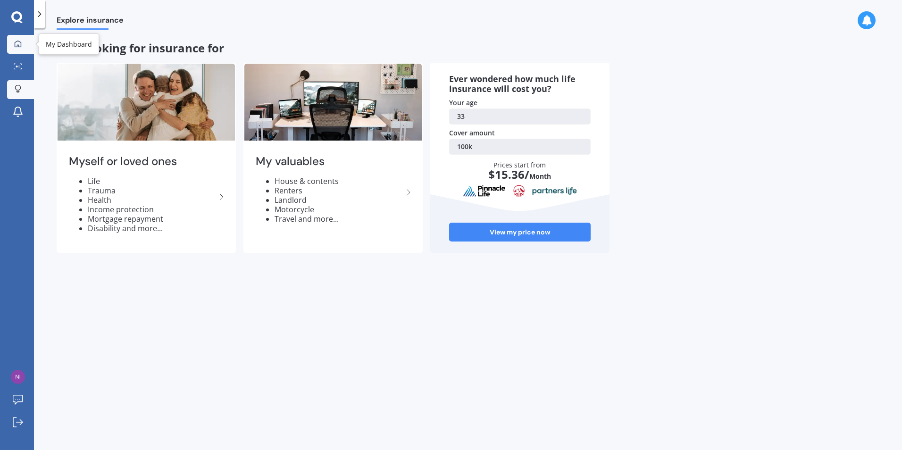
click at [24, 47] on div at bounding box center [18, 44] width 14 height 8
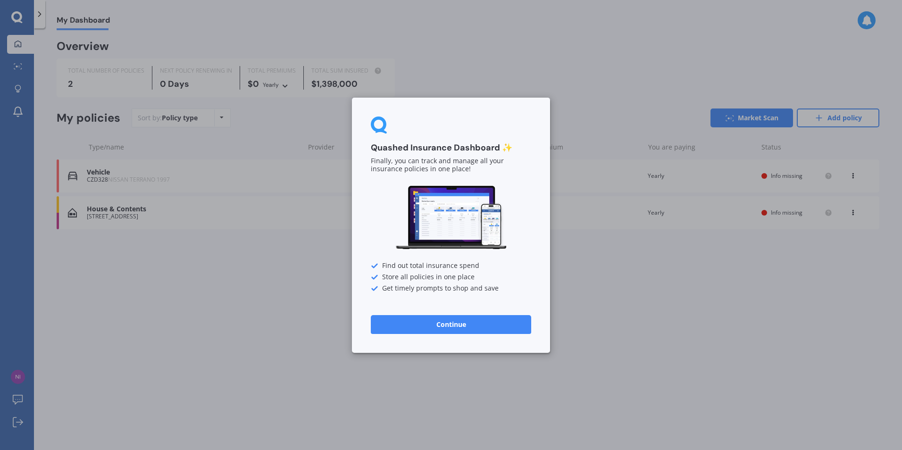
click at [451, 322] on button "Continue" at bounding box center [451, 324] width 160 height 19
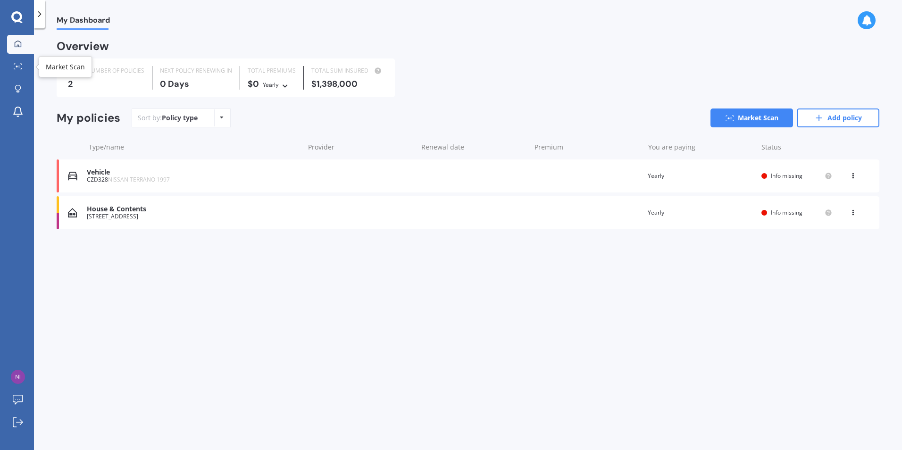
drag, startPoint x: 22, startPoint y: 63, endPoint x: 11, endPoint y: 78, distance: 18.9
click at [22, 63] on div at bounding box center [18, 66] width 14 height 7
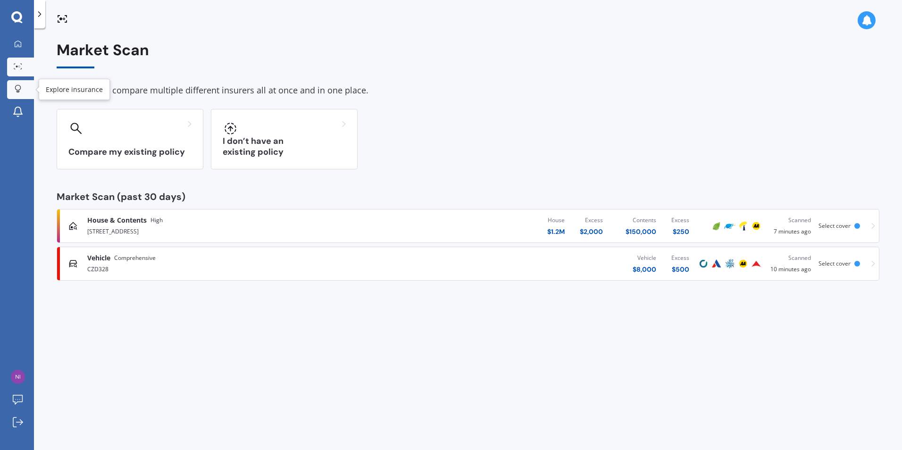
click at [15, 92] on icon at bounding box center [18, 89] width 7 height 8
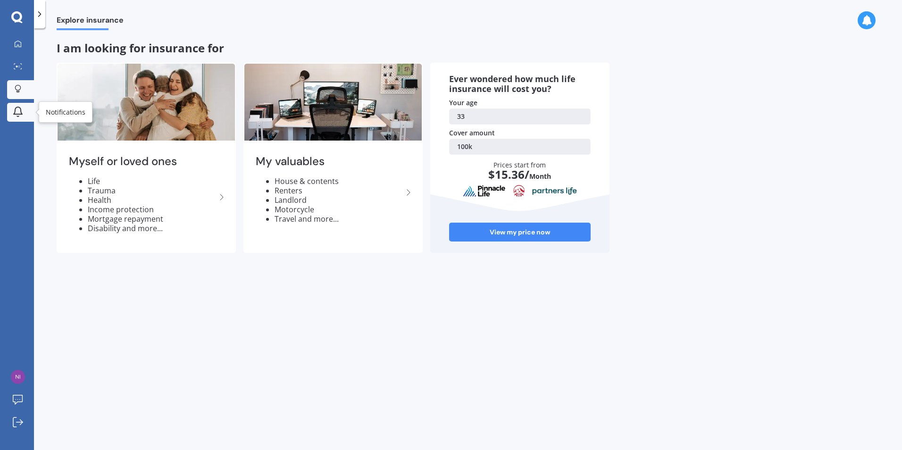
click at [8, 111] on link "Notifications" at bounding box center [20, 112] width 27 height 19
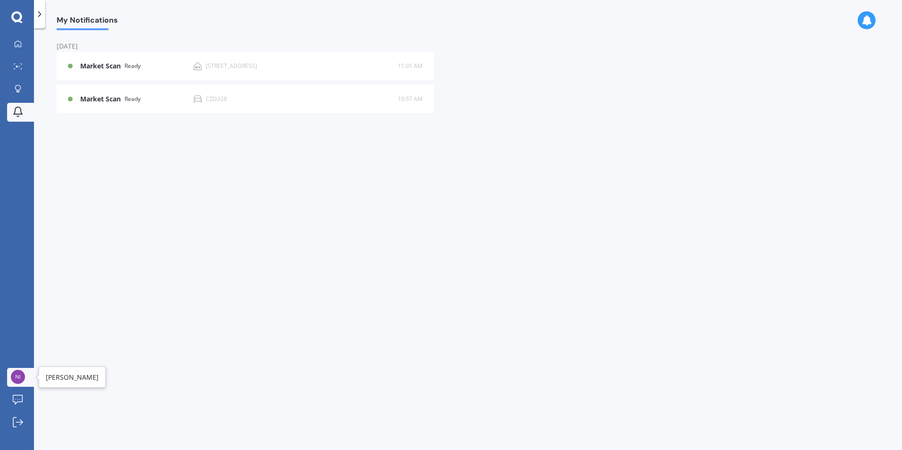
click at [22, 379] on img at bounding box center [18, 377] width 14 height 14
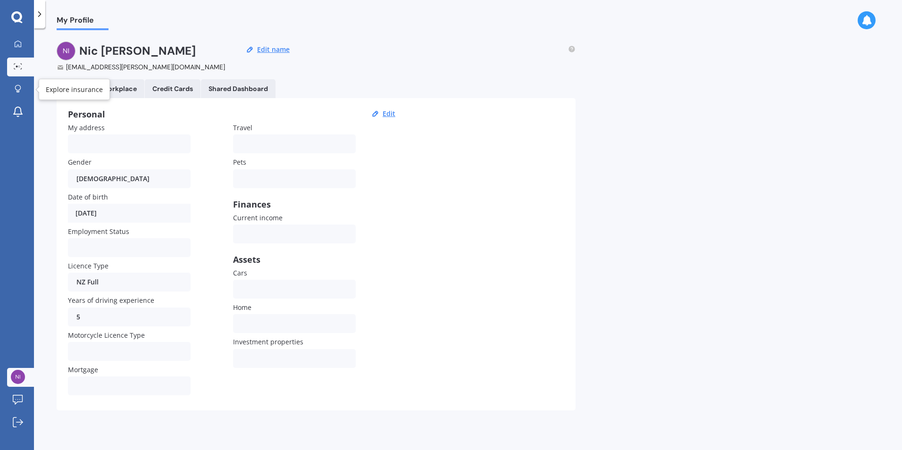
click at [22, 69] on icon at bounding box center [18, 66] width 8 height 6
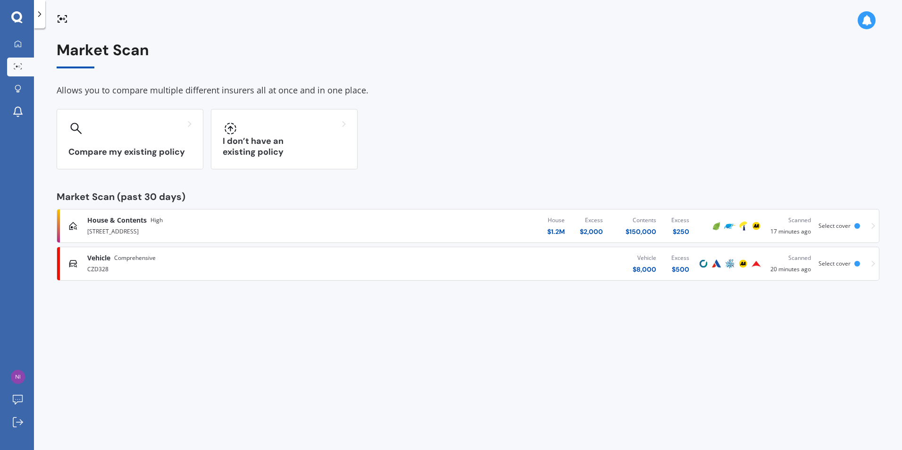
click at [331, 268] on div "CZD328" at bounding box center [234, 268] width 295 height 11
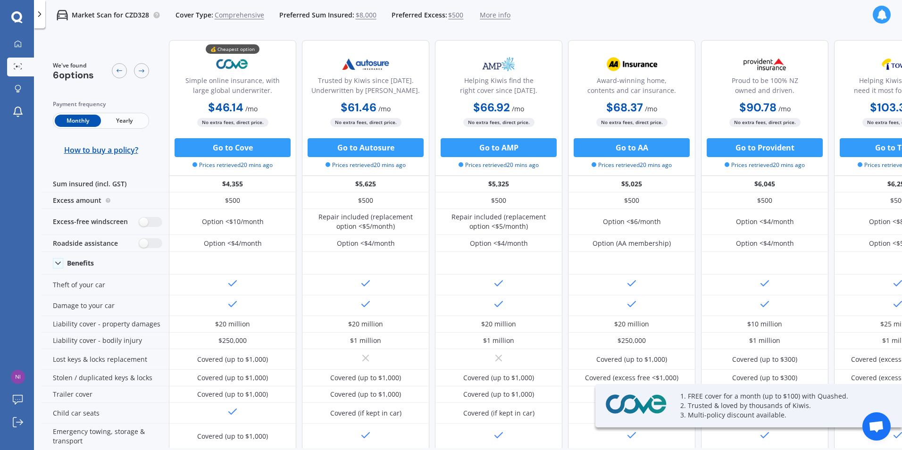
click at [43, 16] on icon at bounding box center [39, 13] width 9 height 9
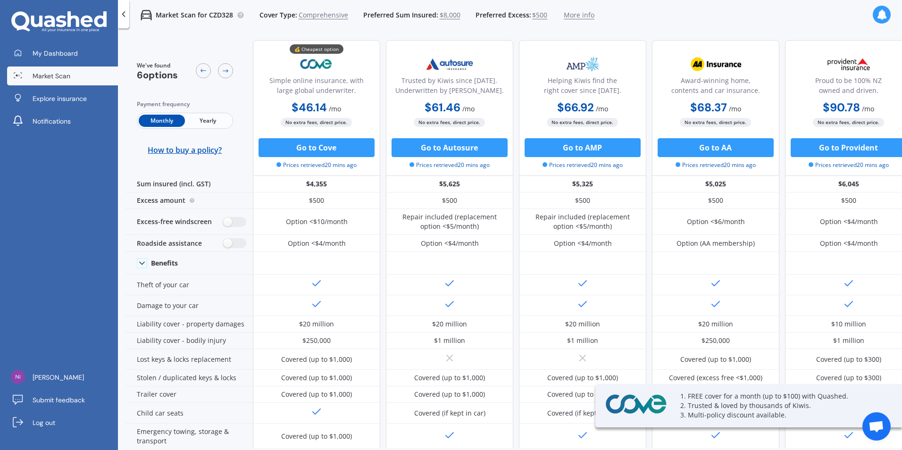
click at [59, 73] on span "Market Scan" at bounding box center [52, 75] width 38 height 9
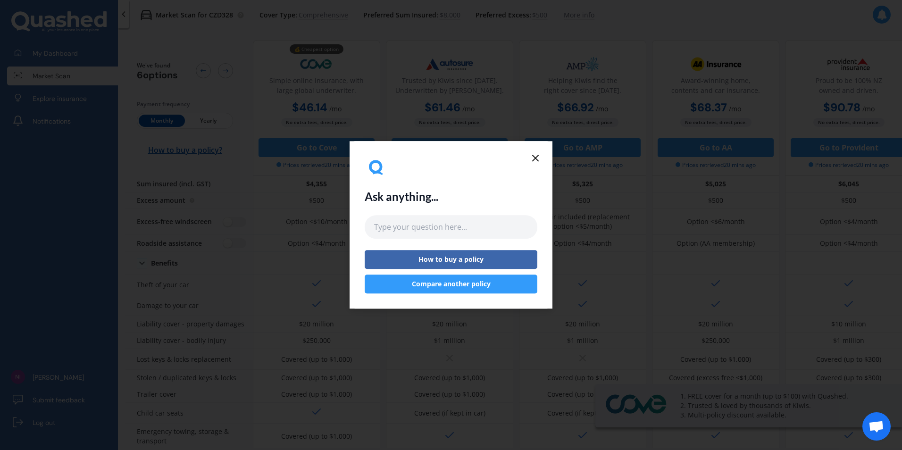
click at [539, 160] on icon at bounding box center [535, 157] width 11 height 11
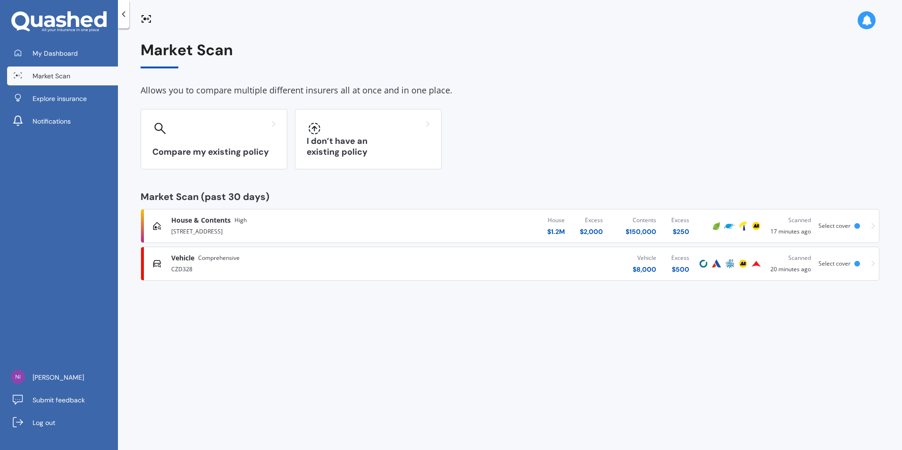
click at [325, 232] on div "[STREET_ADDRESS]" at bounding box center [297, 230] width 253 height 11
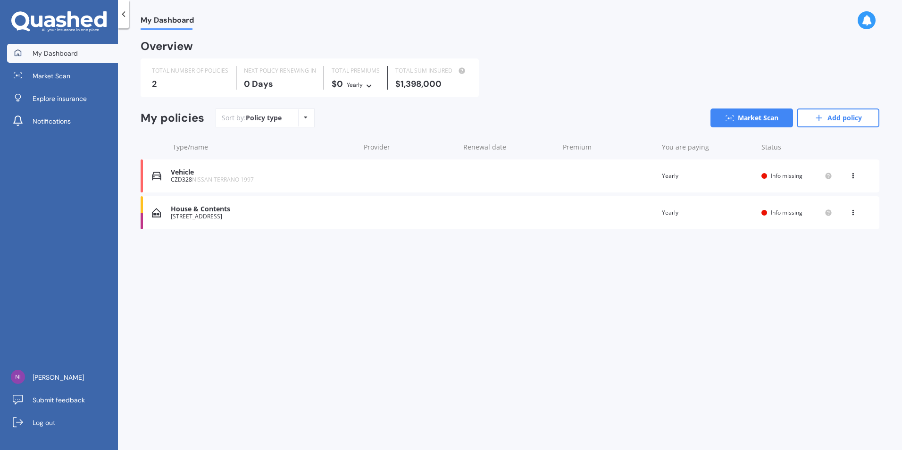
click at [57, 20] on icon at bounding box center [61, 22] width 10 height 12
